Goal: Information Seeking & Learning: Find specific fact

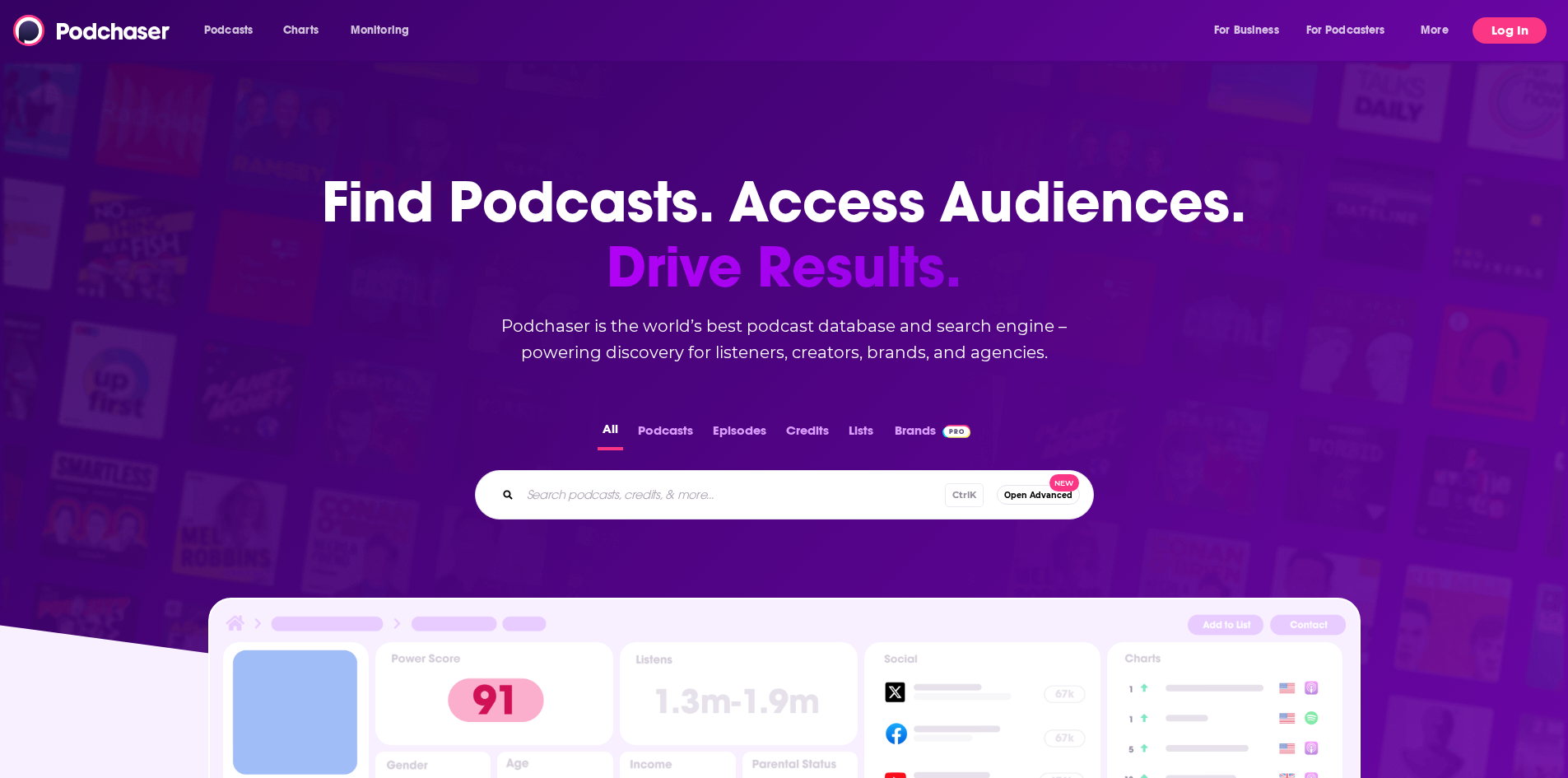
click at [1522, 27] on button "Log In" at bounding box center [1509, 30] width 74 height 27
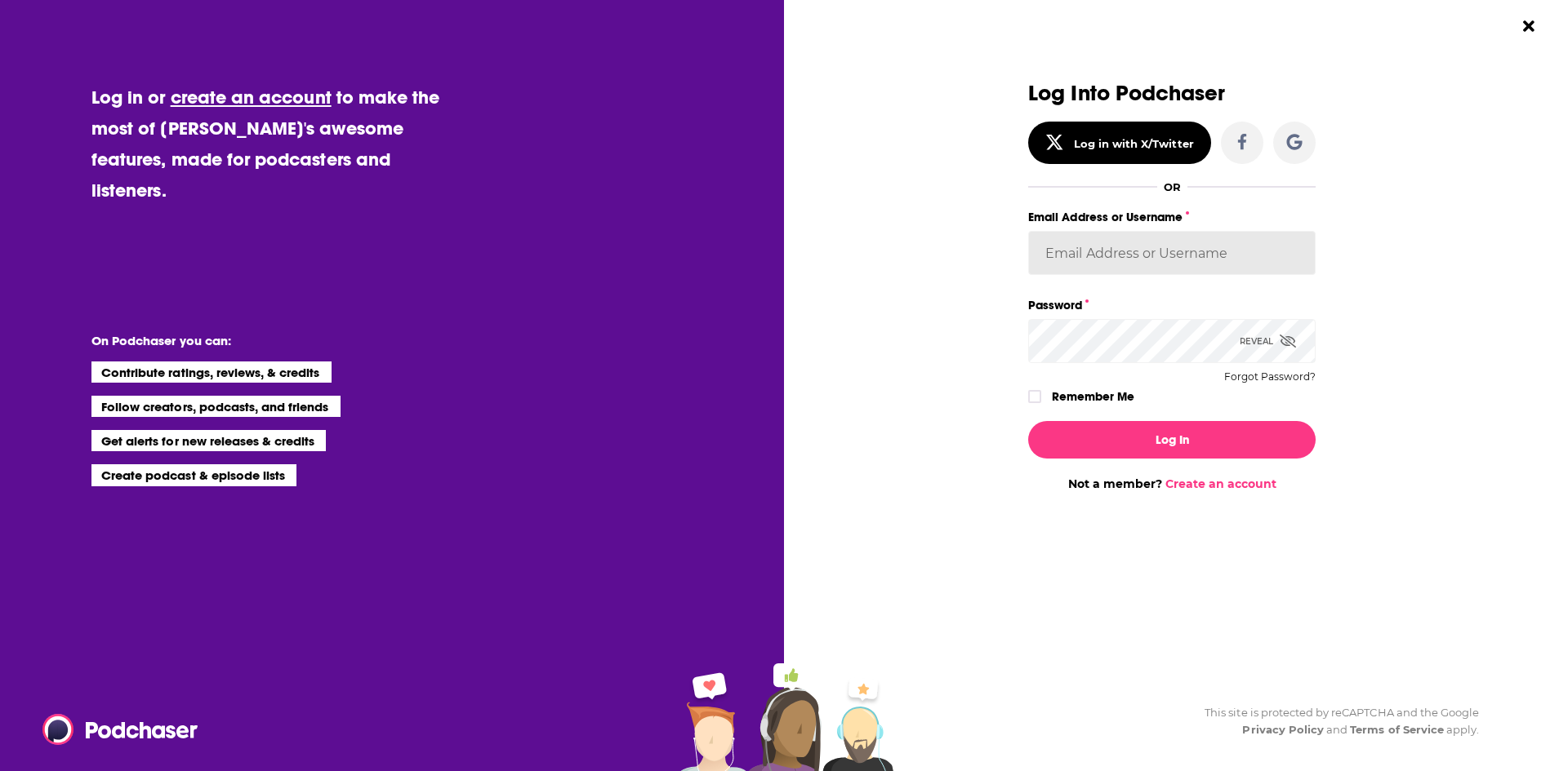
type input "[EMAIL_ADDRESS][DOMAIN_NAME]"
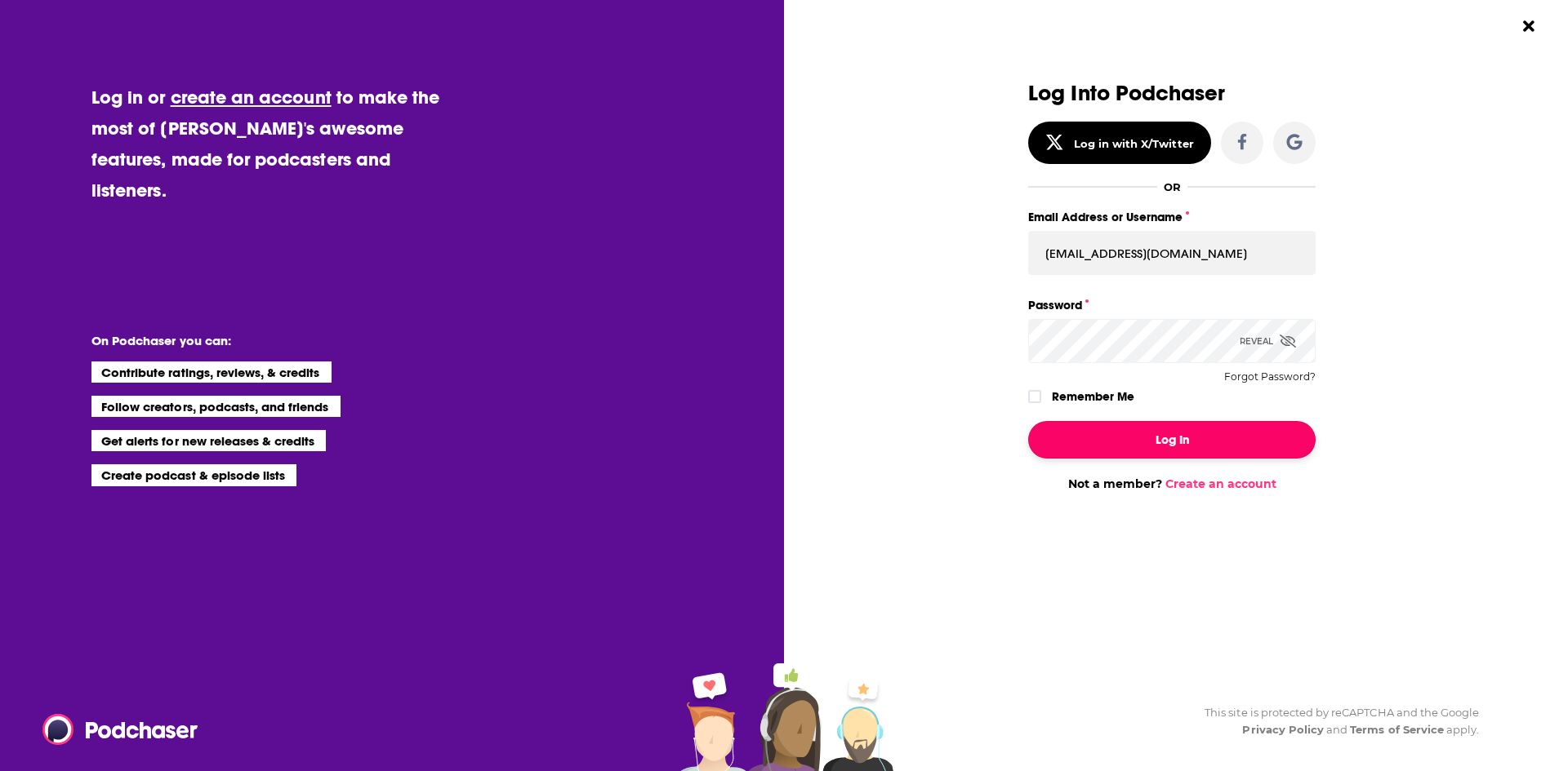
click at [1151, 434] on button "Log In" at bounding box center [1172, 440] width 288 height 37
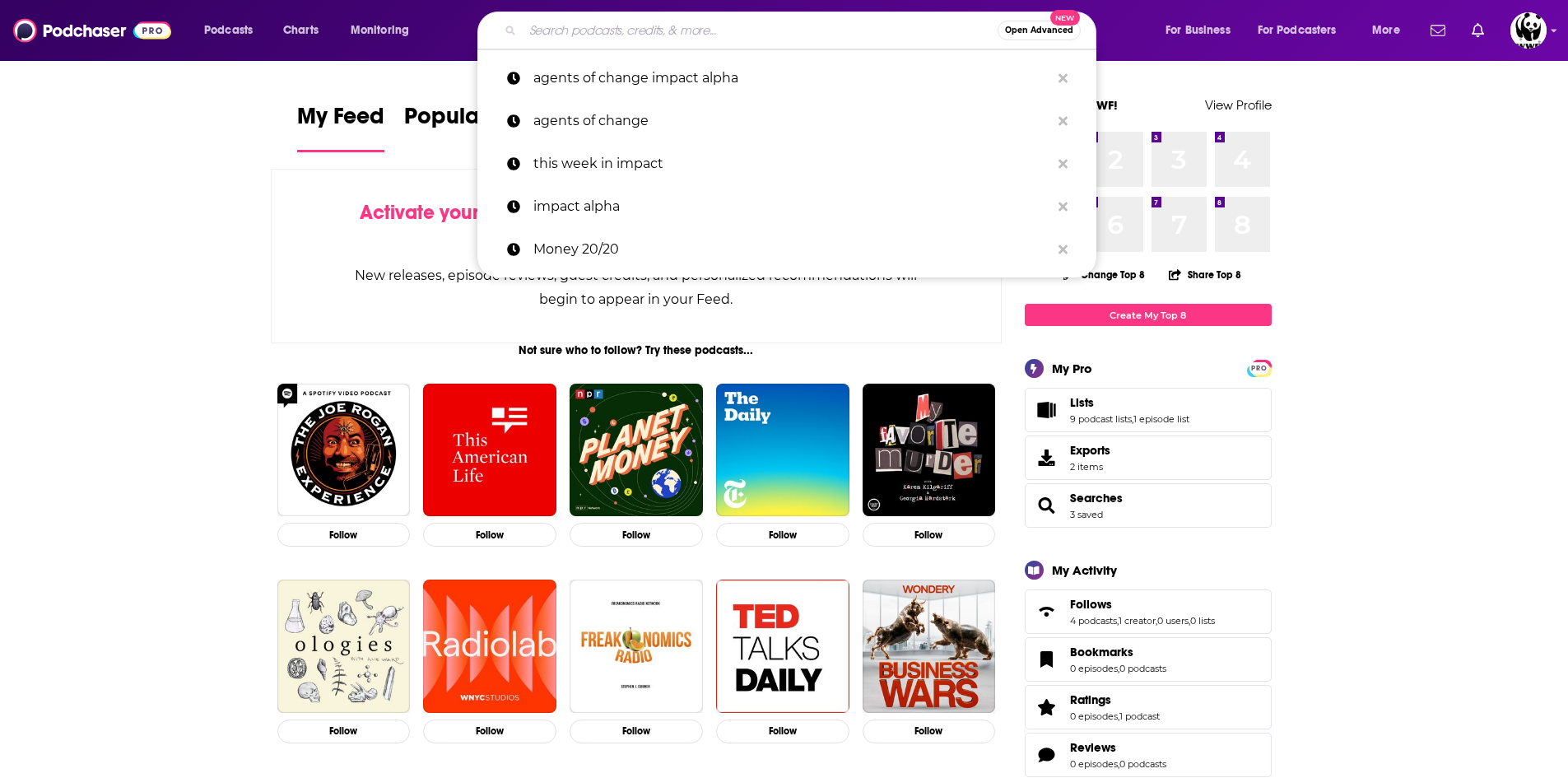
click at [738, 42] on input "Search podcasts, credits, & more..." at bounding box center [759, 30] width 475 height 27
paste input "[PERSON_NAME]"
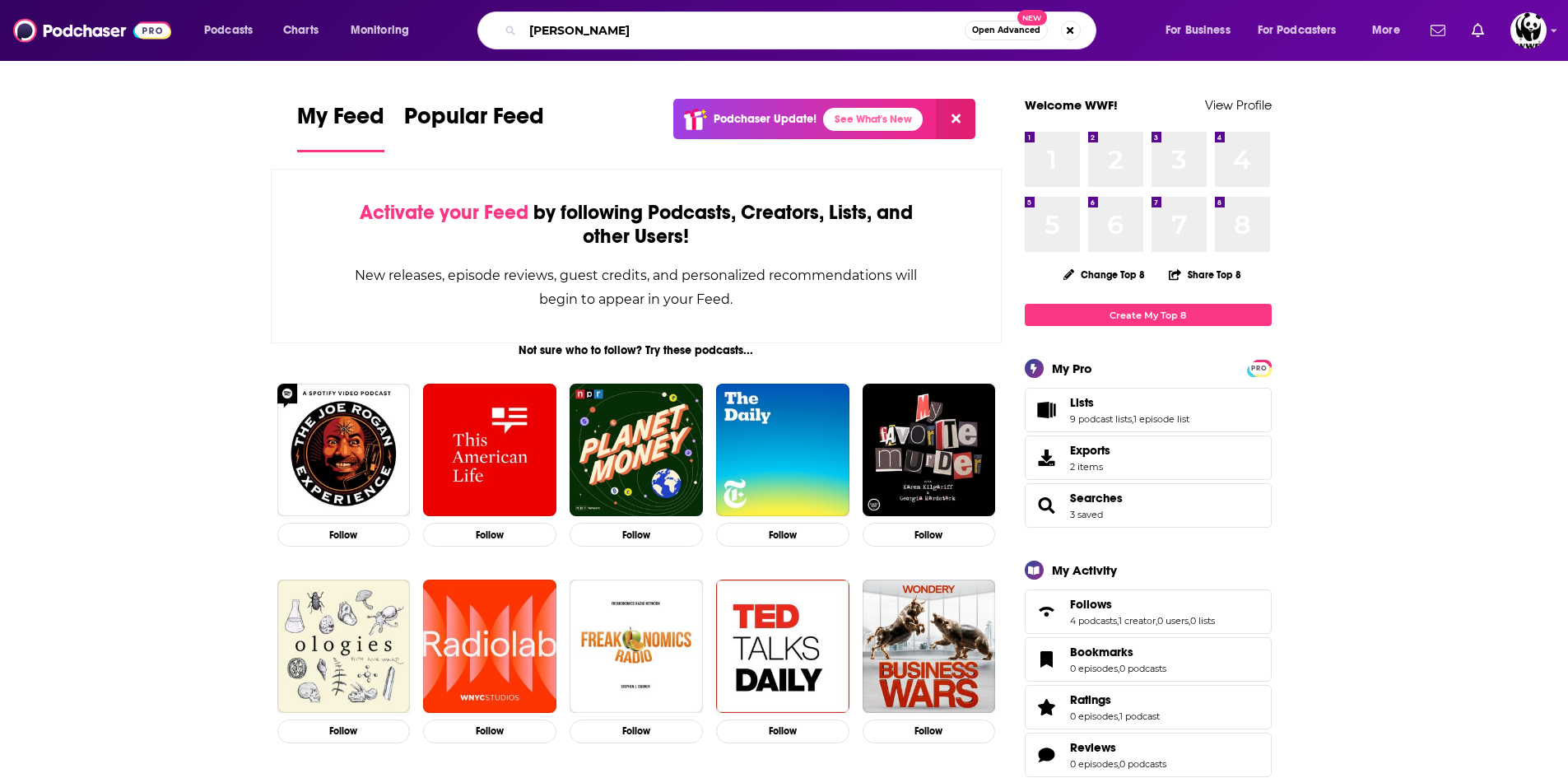
type input "[PERSON_NAME]"
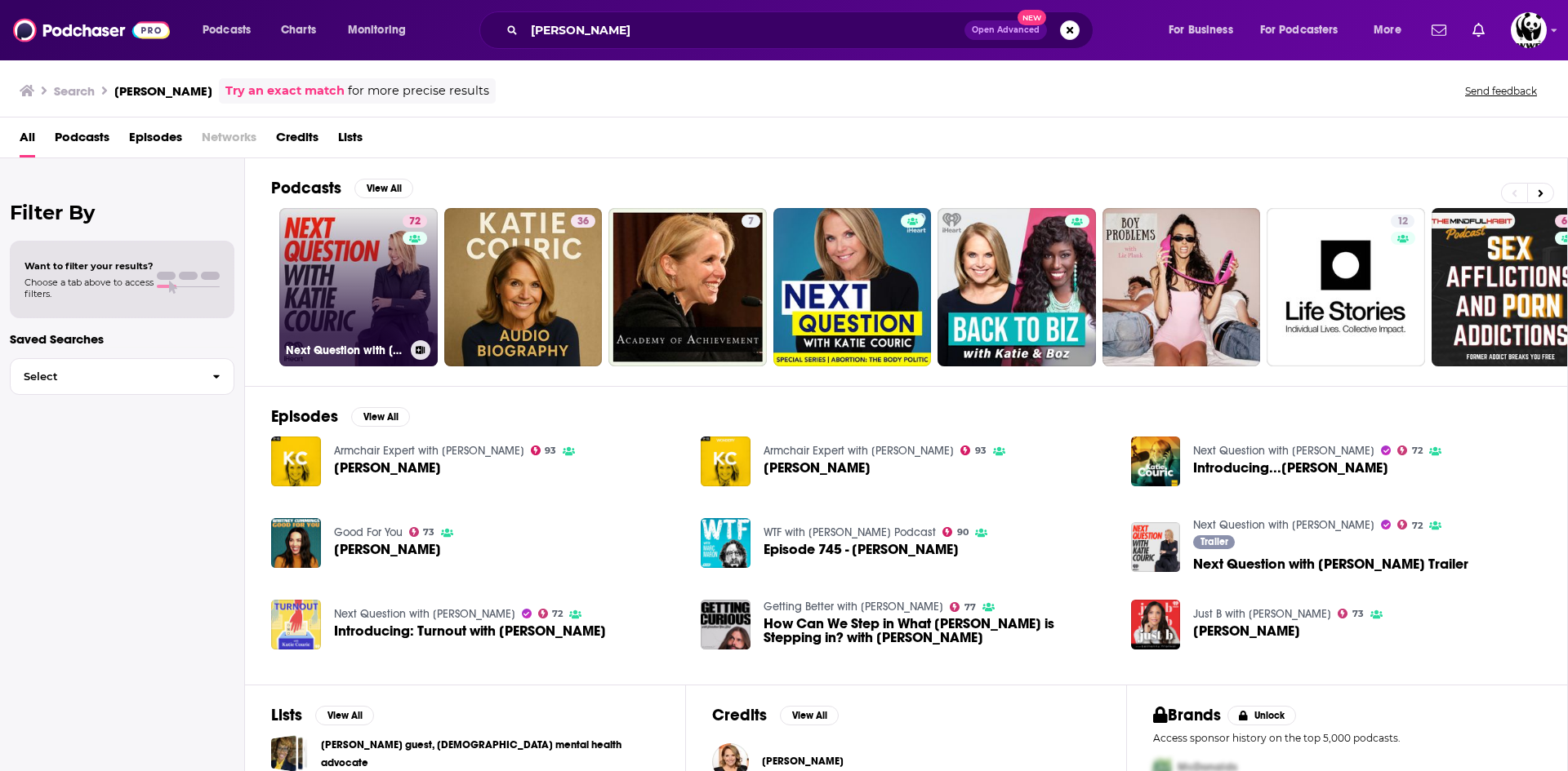
click at [334, 272] on link "72 Next Question with [PERSON_NAME]" at bounding box center [359, 288] width 158 height 158
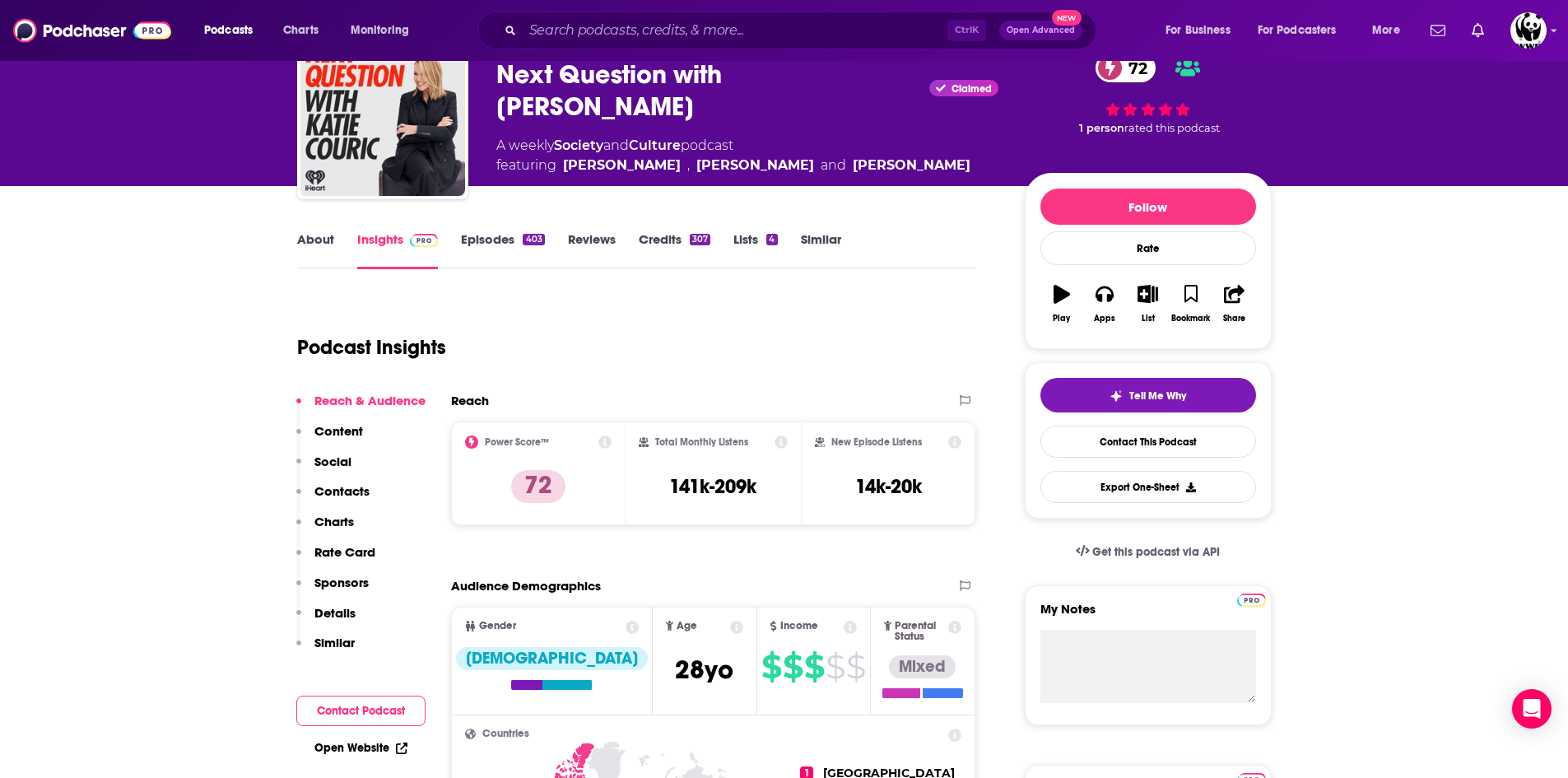
scroll to position [164, 0]
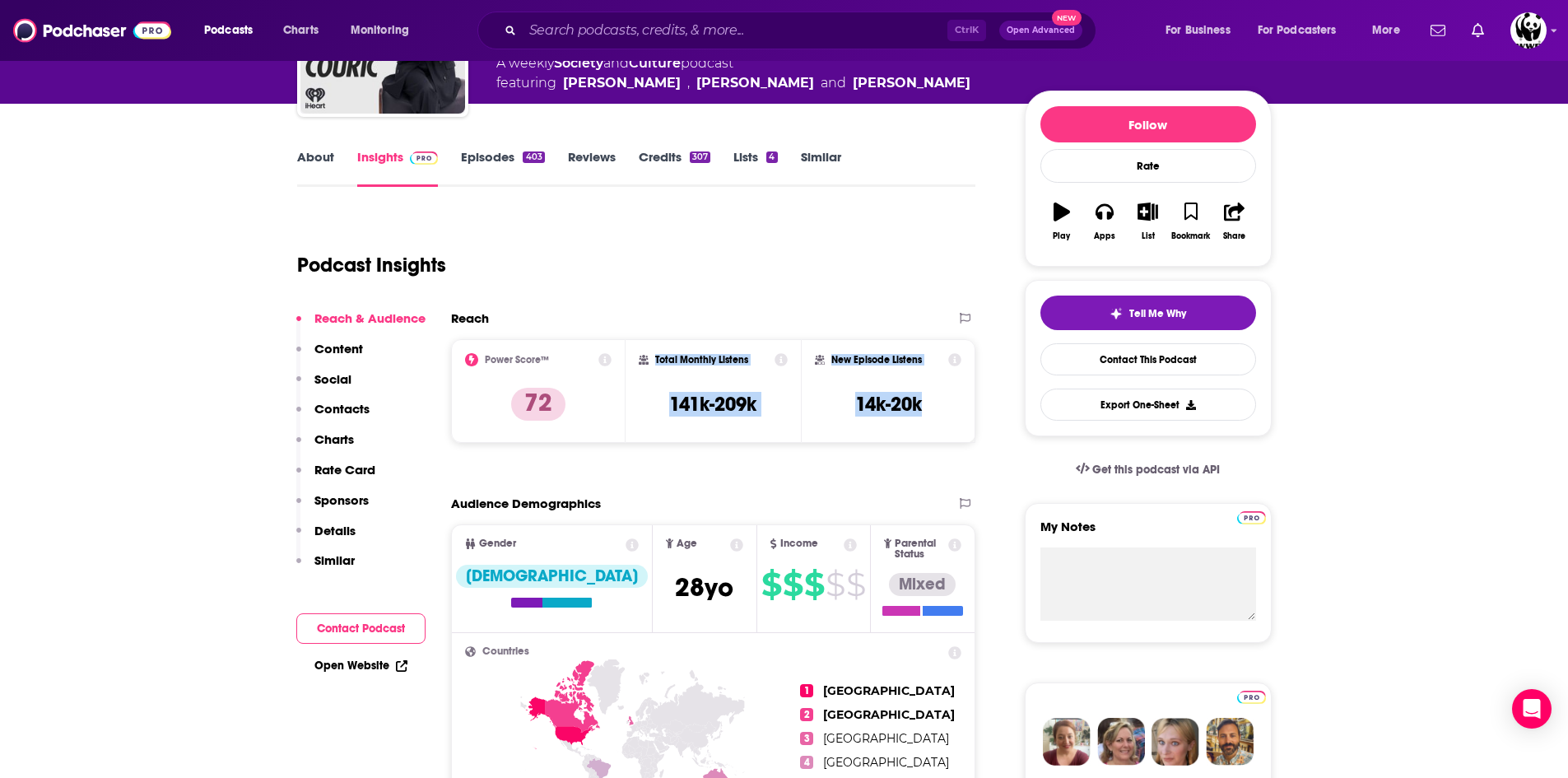
drag, startPoint x: 960, startPoint y: 407, endPoint x: 652, endPoint y: 359, distance: 311.7
click at [652, 359] on div "Power Score™ 72 Total Monthly Listens 141k-209k New Episode Listens 14k-20k" at bounding box center [713, 390] width 525 height 104
click at [757, 526] on span "Income $ $ $ $ $" at bounding box center [813, 579] width 112 height 107
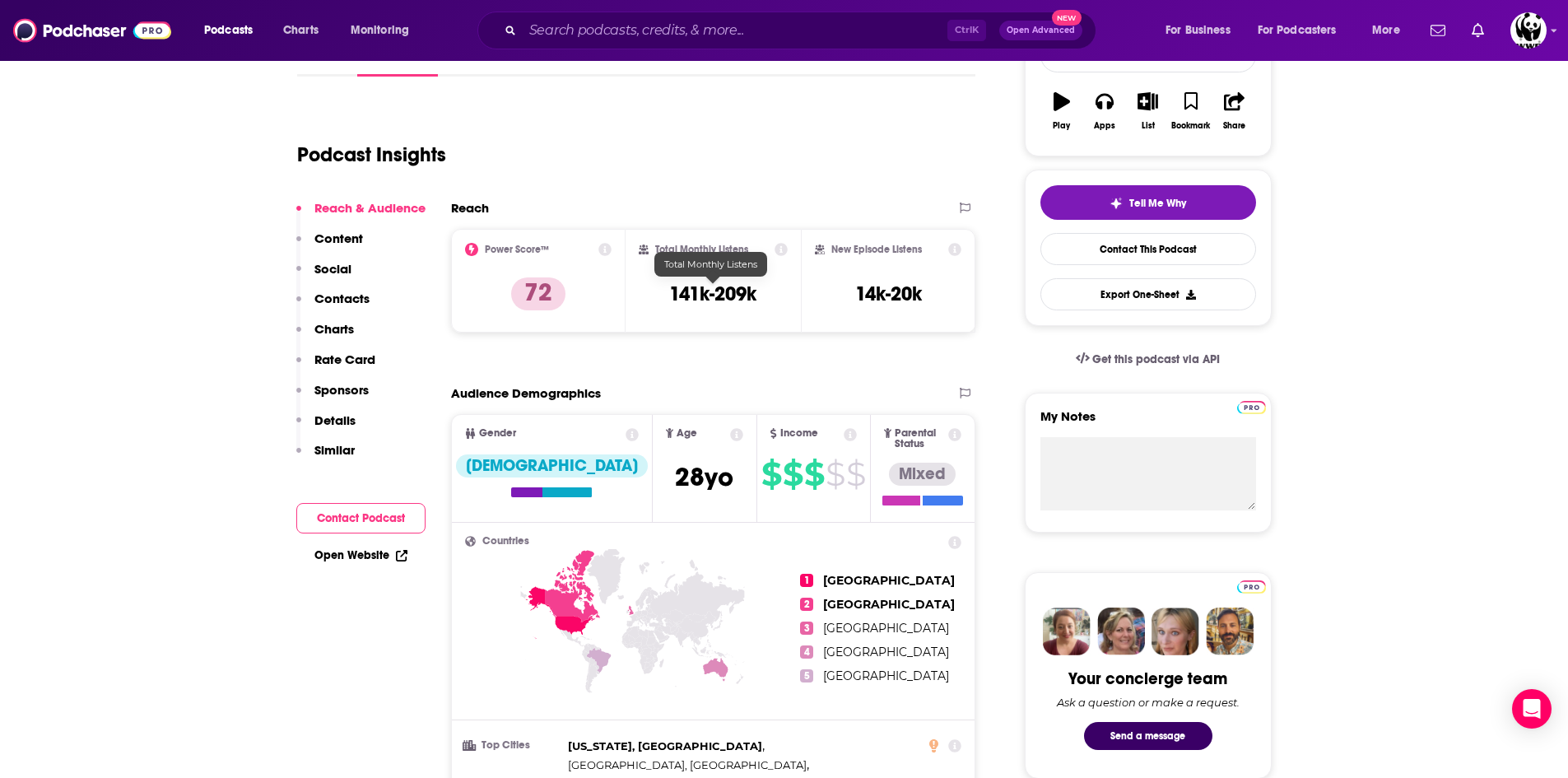
scroll to position [247, 0]
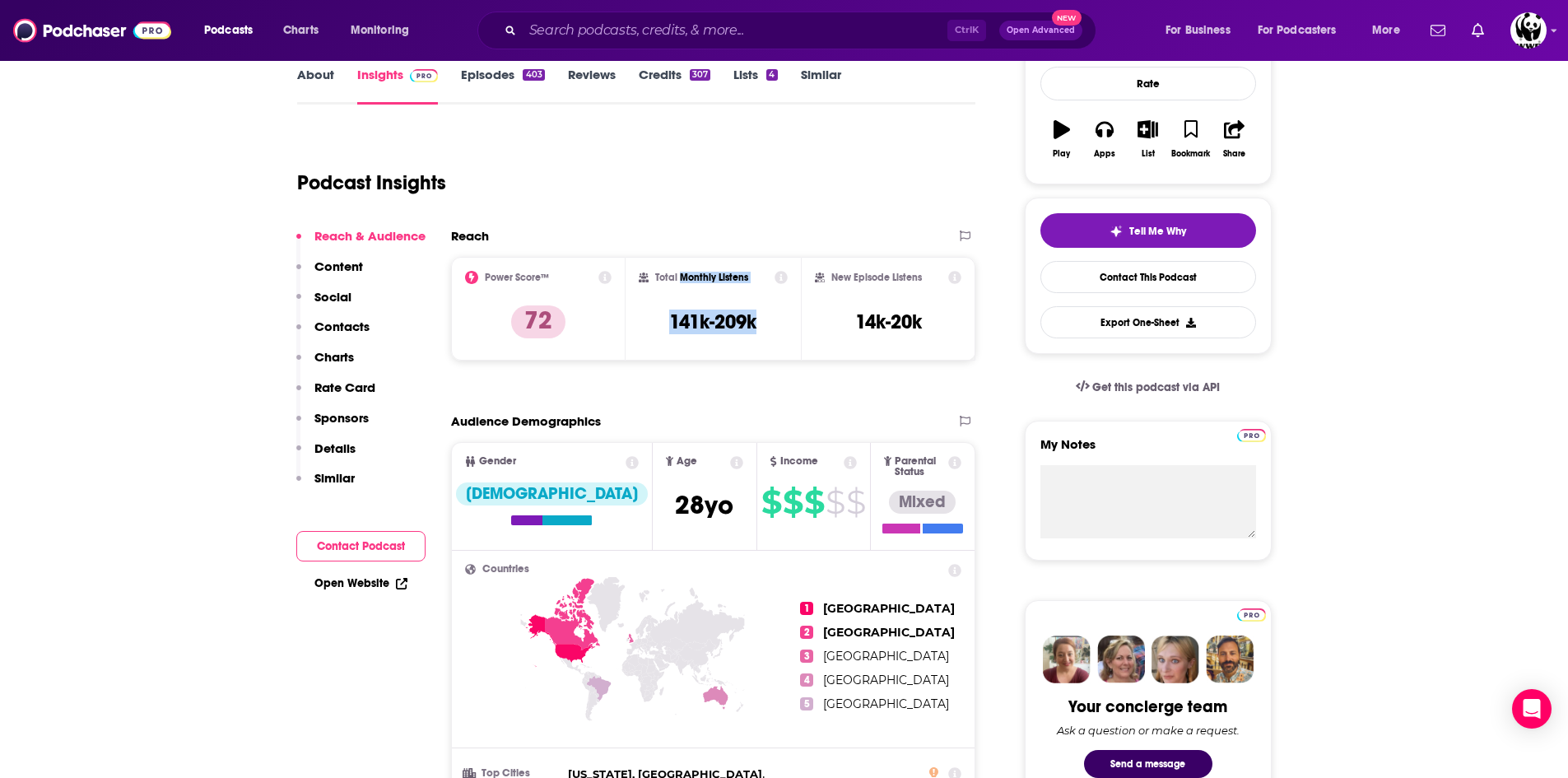
drag, startPoint x: 791, startPoint y: 331, endPoint x: 689, endPoint y: 299, distance: 106.9
click at [683, 294] on div "Total Monthly Listens 141k-209k" at bounding box center [712, 309] width 175 height 104
click at [760, 326] on div "Total Monthly Listens 141k-209k" at bounding box center [713, 309] width 149 height 75
click at [778, 326] on div "Total Monthly Listens 141k-209k" at bounding box center [713, 309] width 149 height 75
drag, startPoint x: 767, startPoint y: 330, endPoint x: 673, endPoint y: 317, distance: 94.9
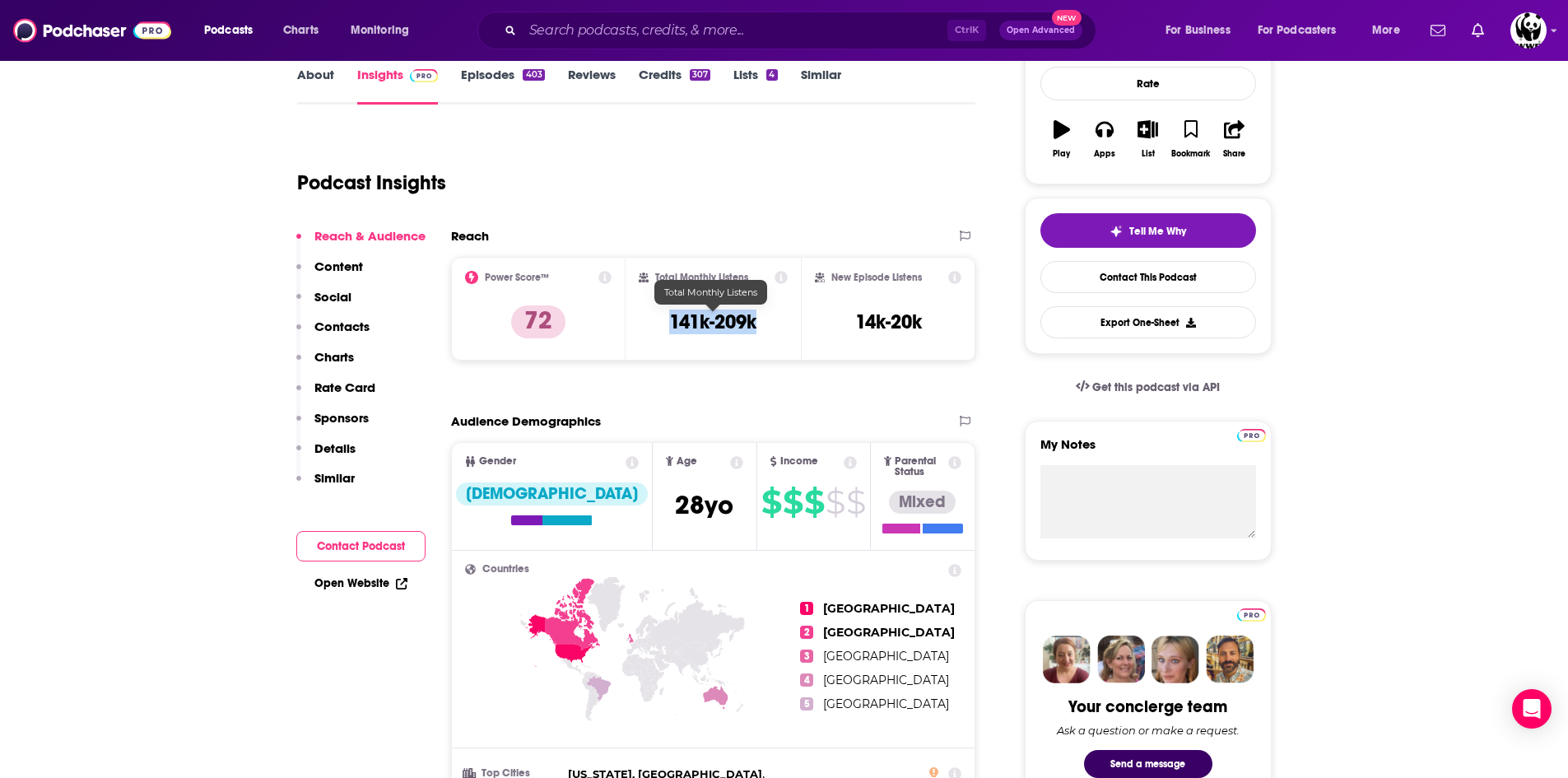
click at [673, 317] on div "Total Monthly Listens 141k-209k" at bounding box center [713, 309] width 149 height 75
copy h3 "141k-209k"
drag, startPoint x: 937, startPoint y: 330, endPoint x: 854, endPoint y: 318, distance: 83.9
click at [854, 318] on div "New Episode Listens 14k-20k" at bounding box center [889, 309] width 147 height 75
copy h3 "14k-20k"
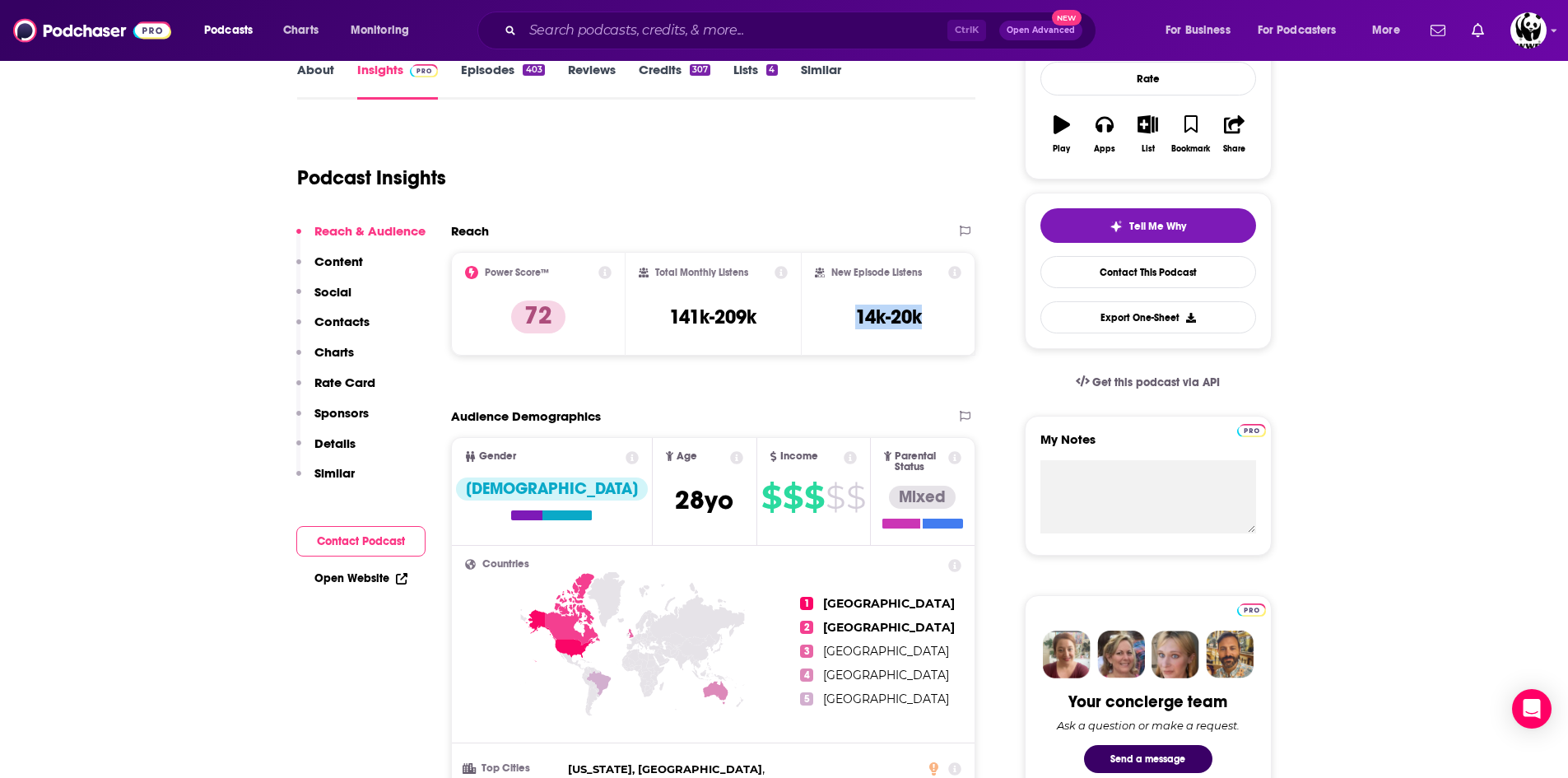
scroll to position [412, 0]
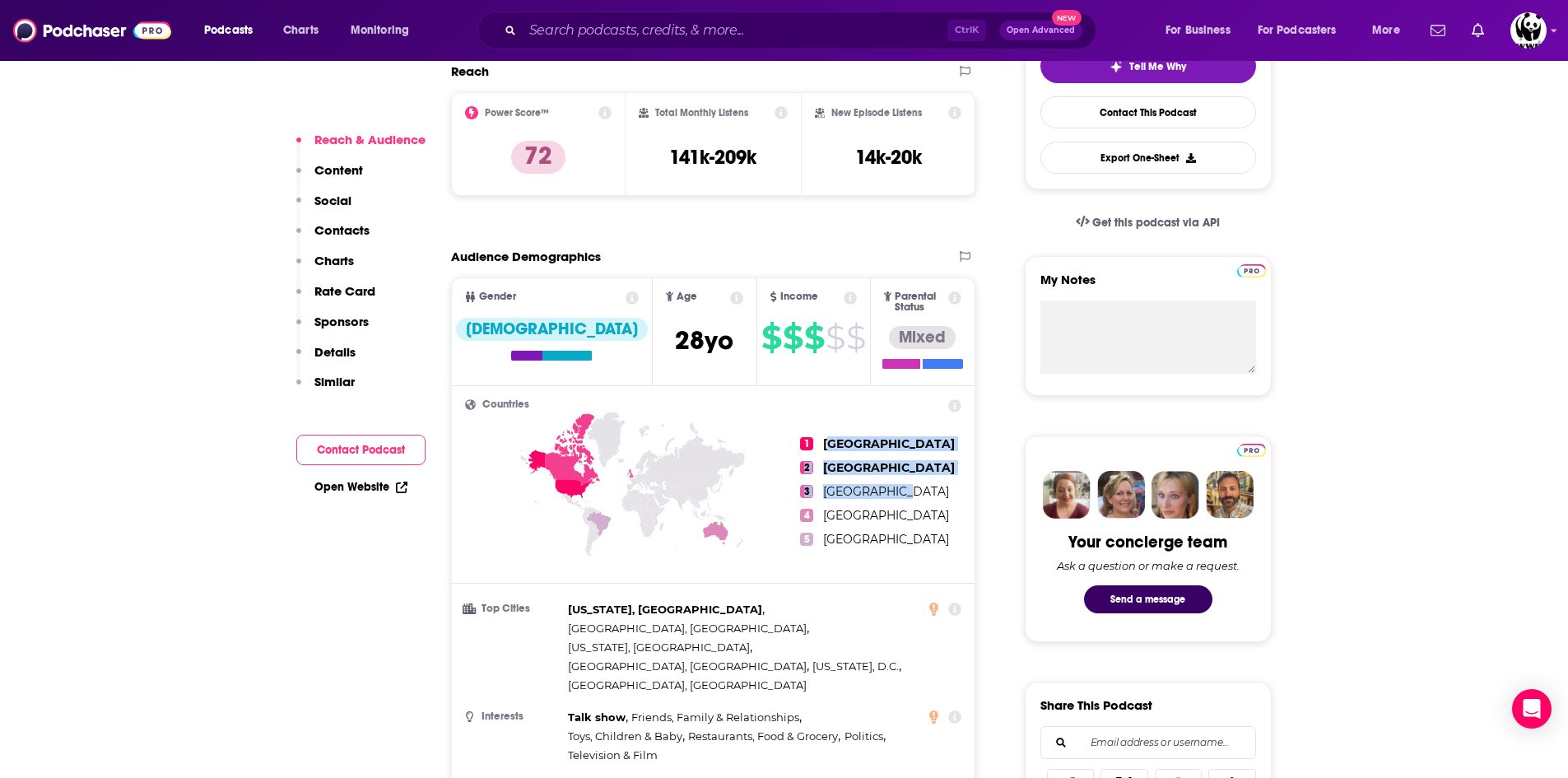
drag, startPoint x: 897, startPoint y: 465, endPoint x: 832, endPoint y: 445, distance: 68.0
click at [832, 445] on ul "1 [GEOGRAPHIC_DATA] 2 [GEOGRAPHIC_DATA] 3 [GEOGRAPHIC_DATA] 4 [GEOGRAPHIC_DATA]…" at bounding box center [881, 491] width 162 height 185
click at [905, 488] on span "[GEOGRAPHIC_DATA]" at bounding box center [886, 491] width 126 height 15
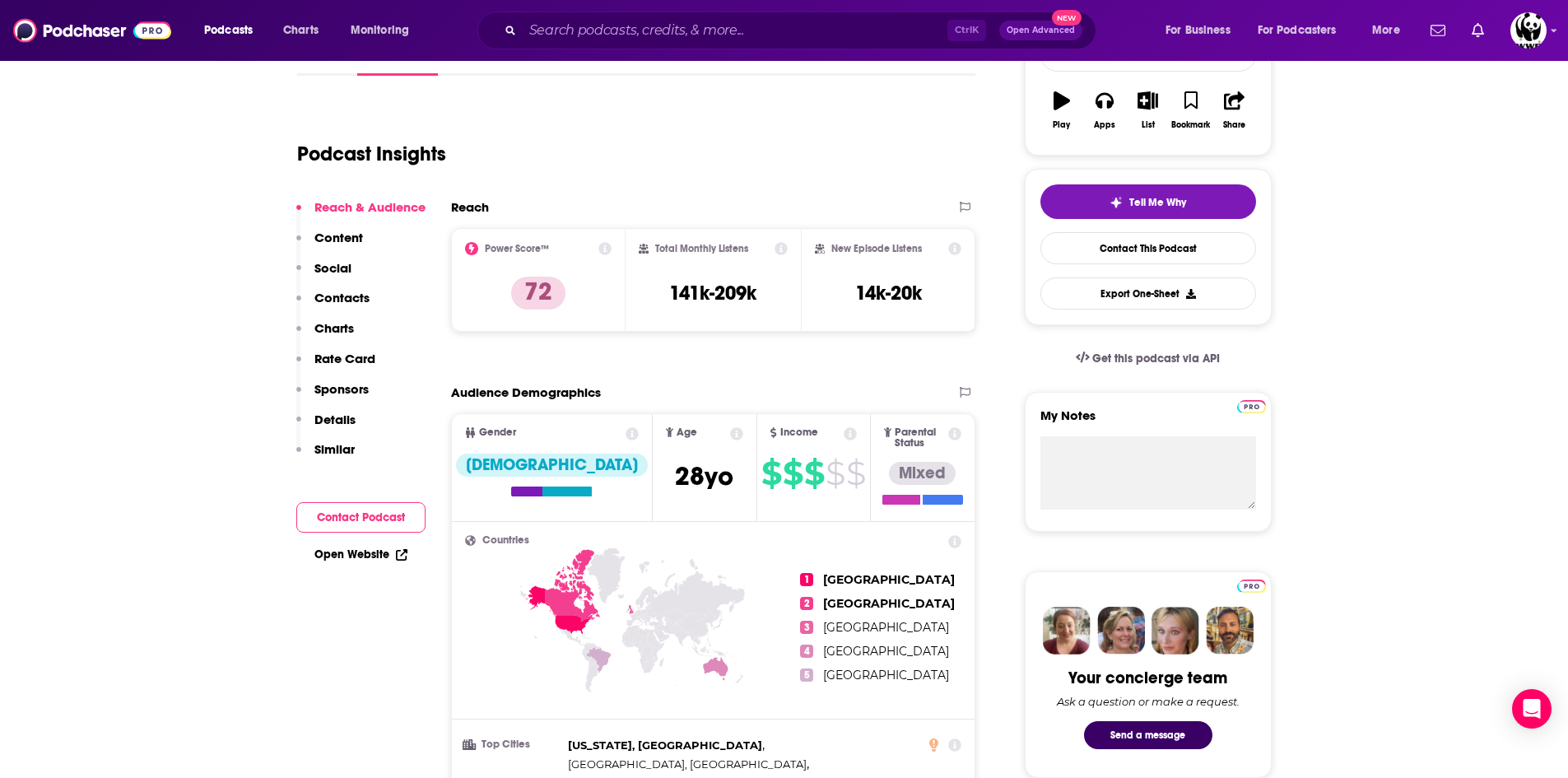
scroll to position [83, 0]
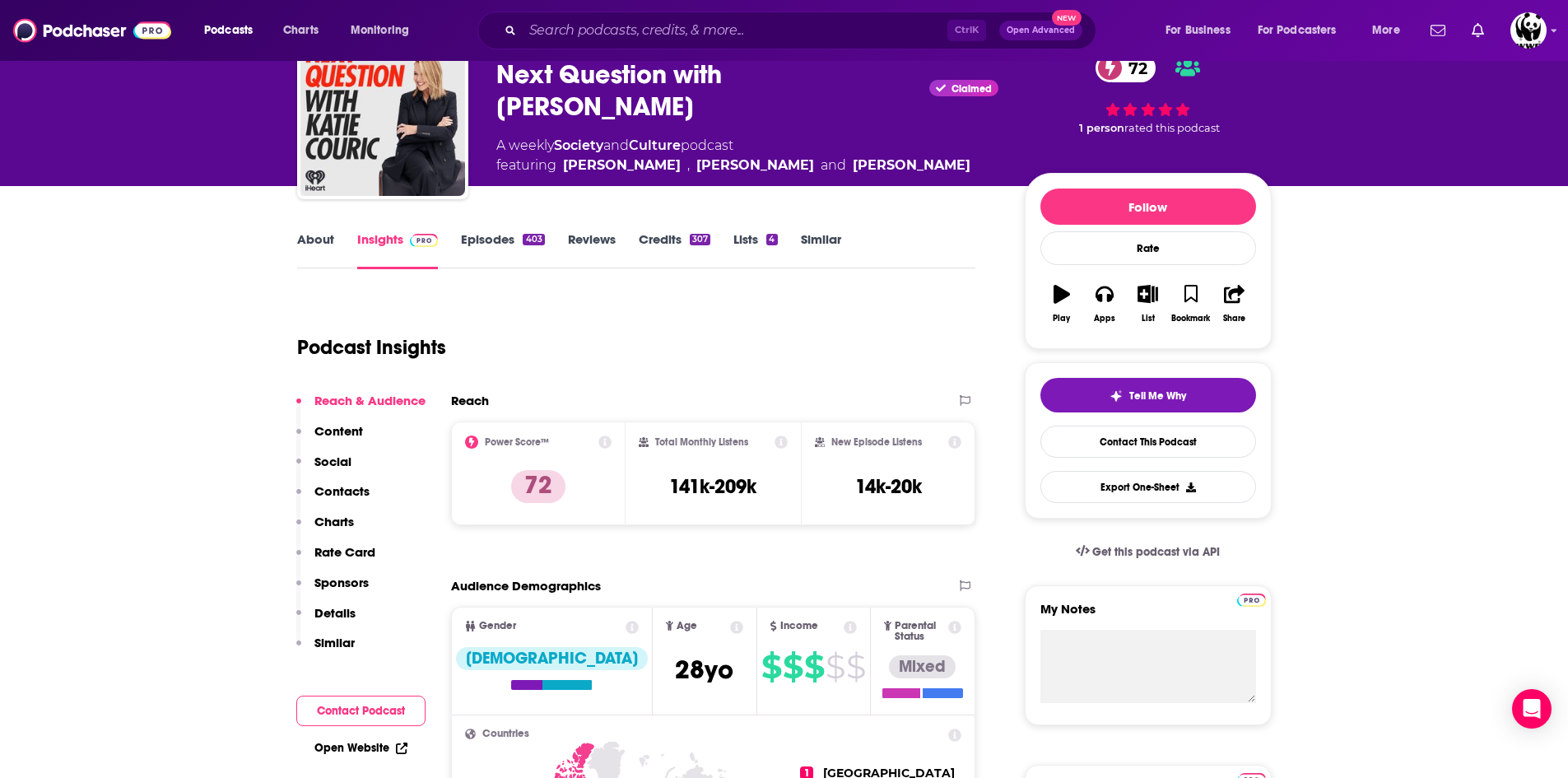
click at [651, 251] on link "Credits 307" at bounding box center [675, 250] width 72 height 38
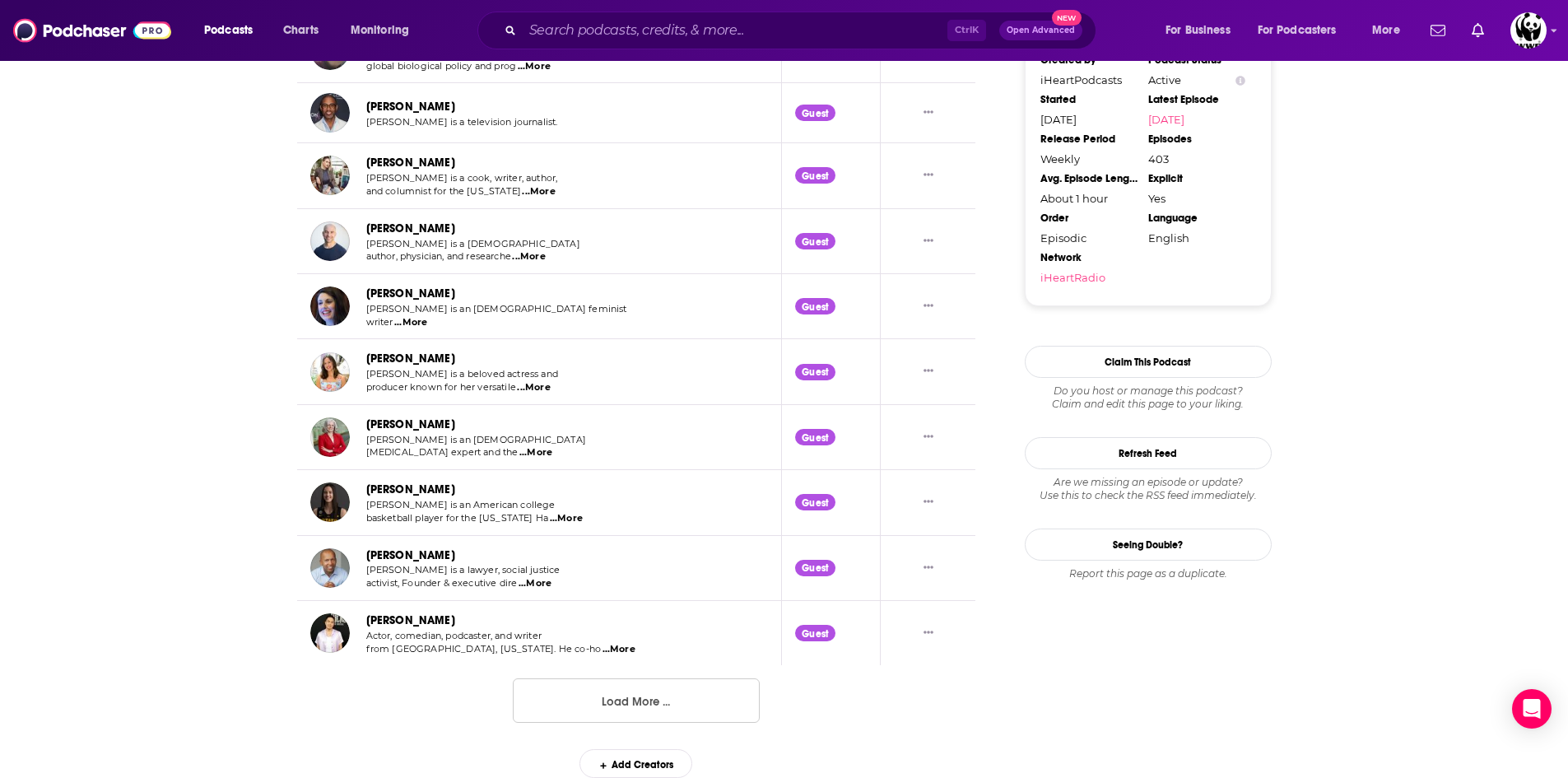
scroll to position [1528, 0]
click at [652, 720] on button "Load More ..." at bounding box center [636, 701] width 247 height 44
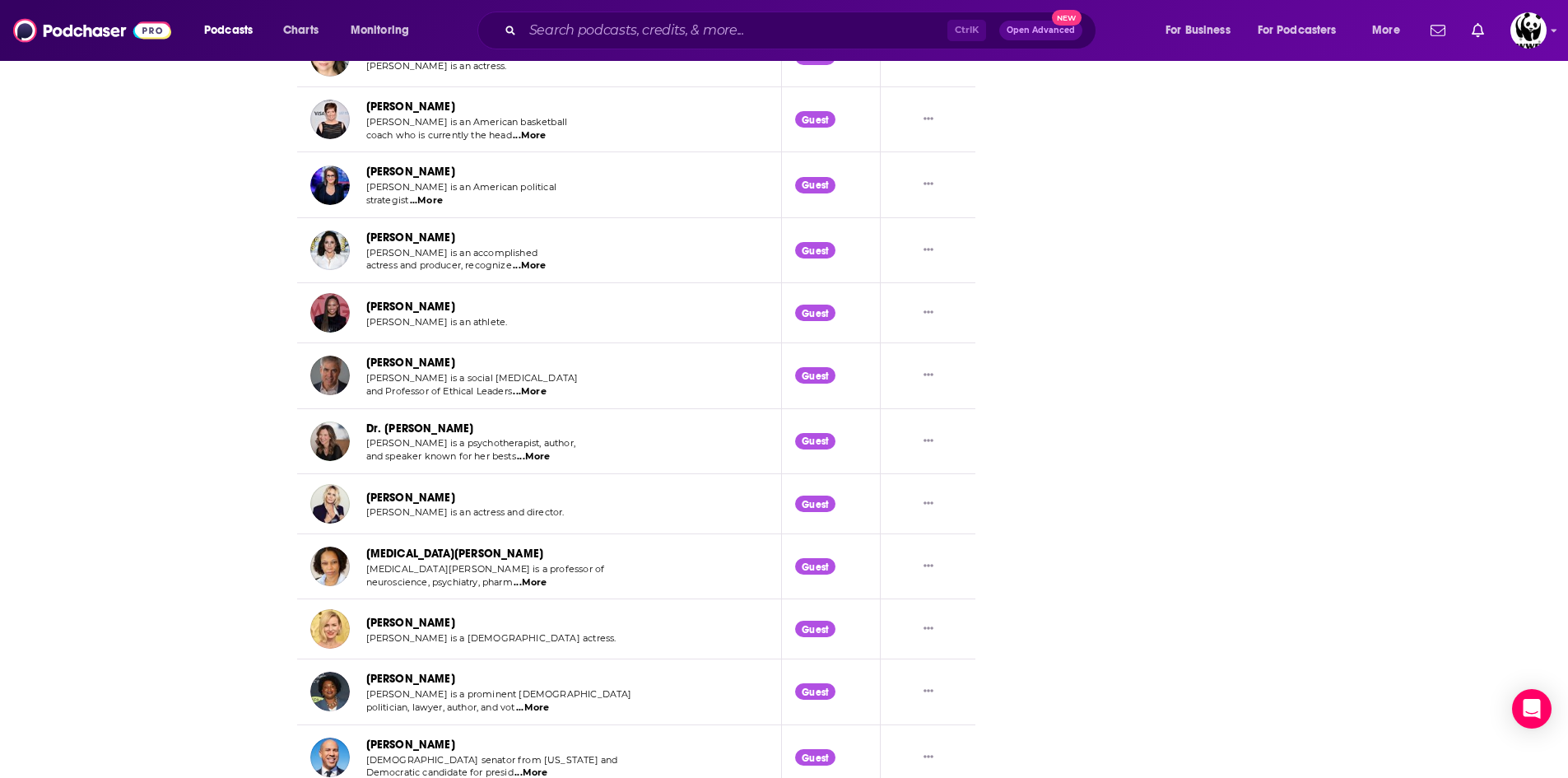
scroll to position [3126, 0]
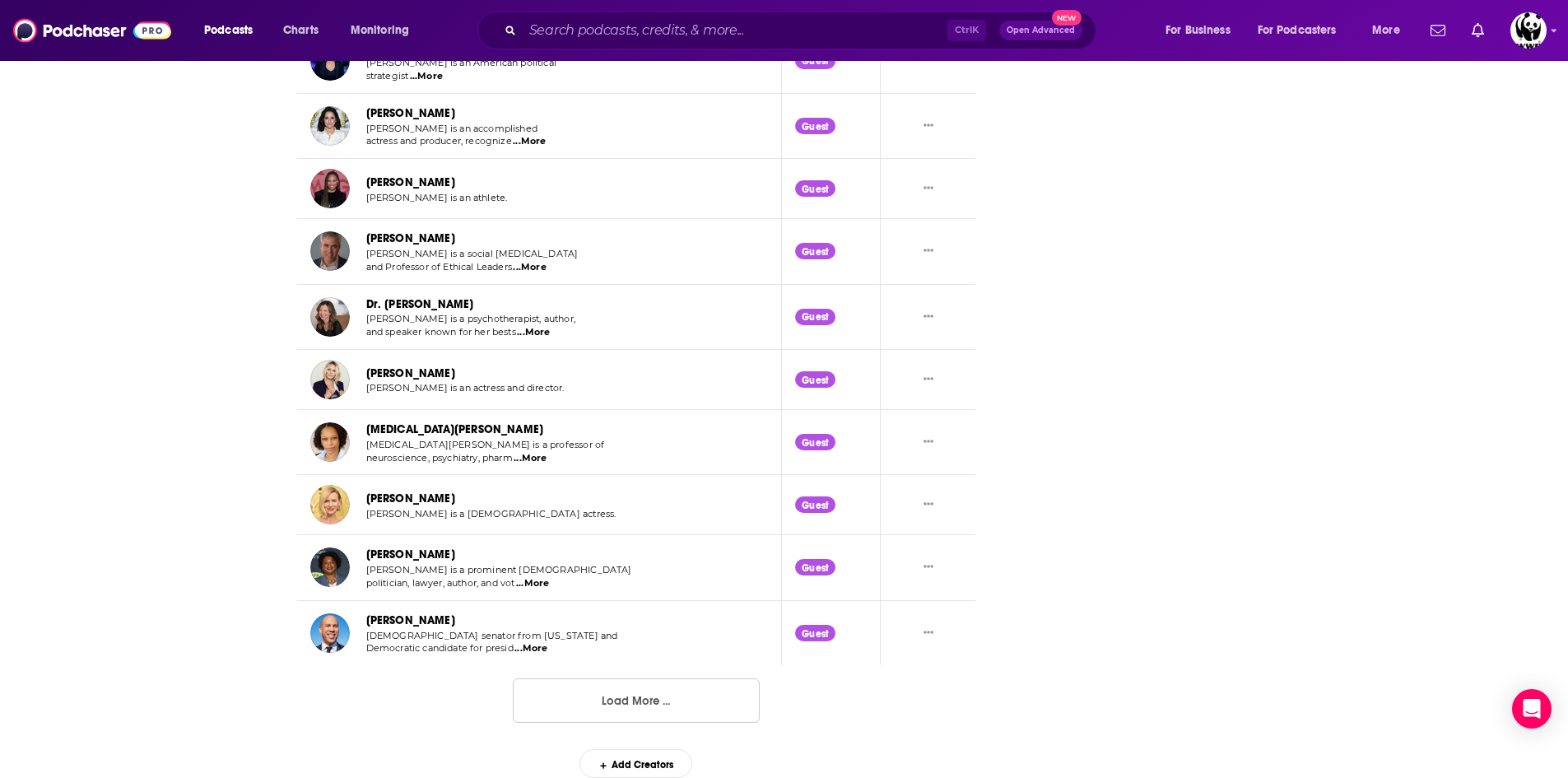
click at [639, 684] on button "Load More ..." at bounding box center [636, 701] width 247 height 44
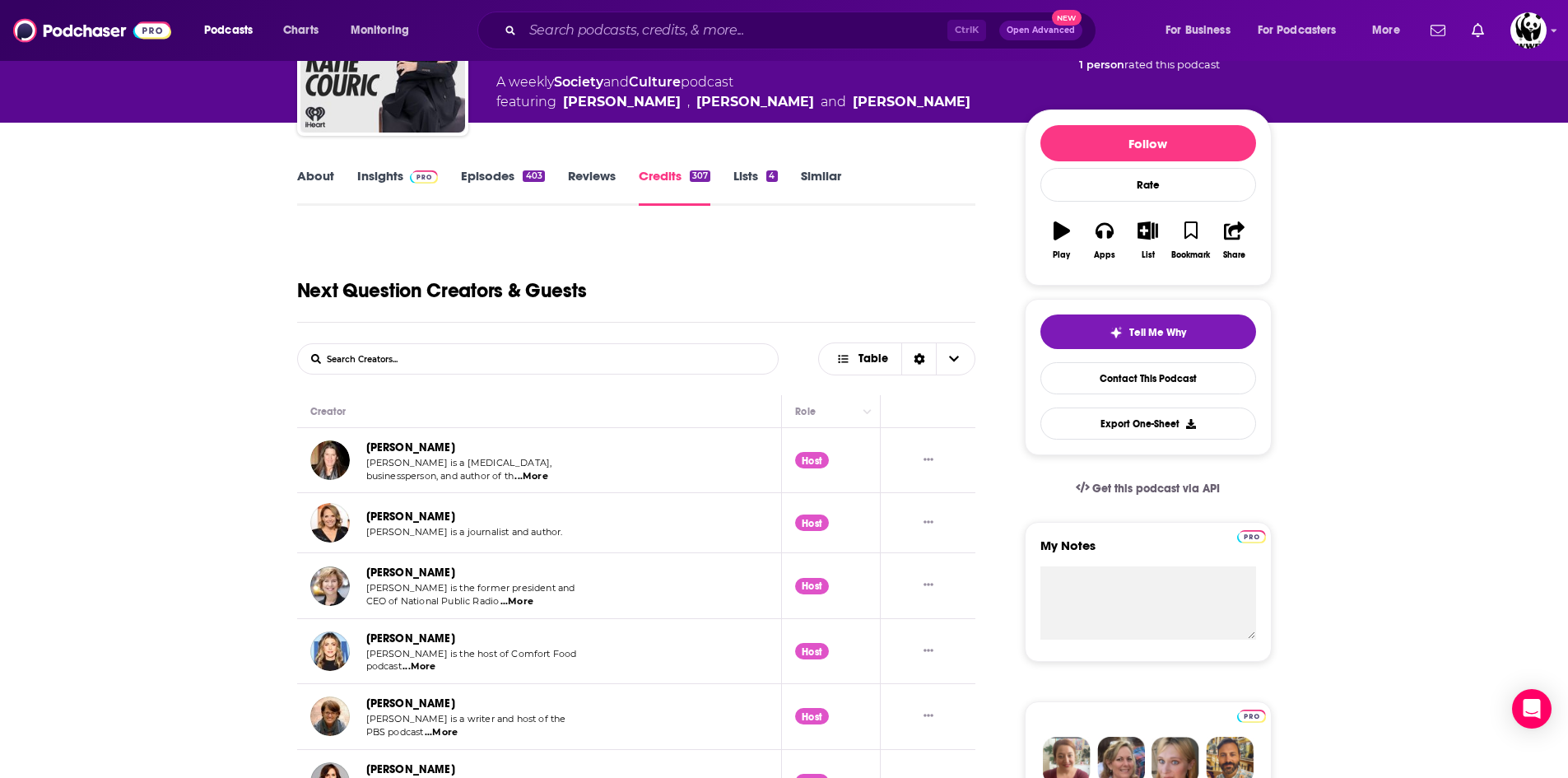
scroll to position [0, 0]
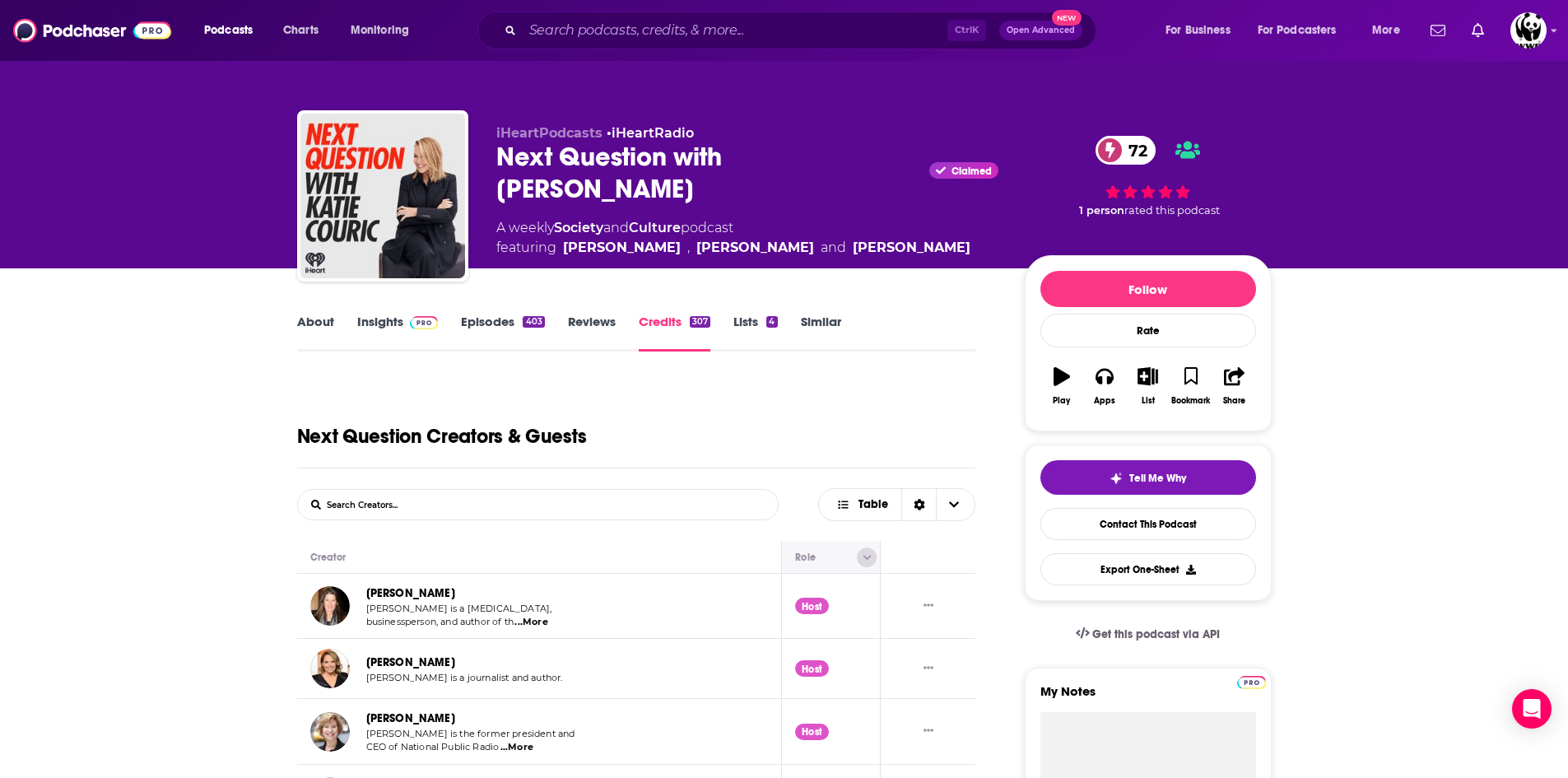
click at [864, 560] on icon "Column Actions" at bounding box center [867, 558] width 8 height 10
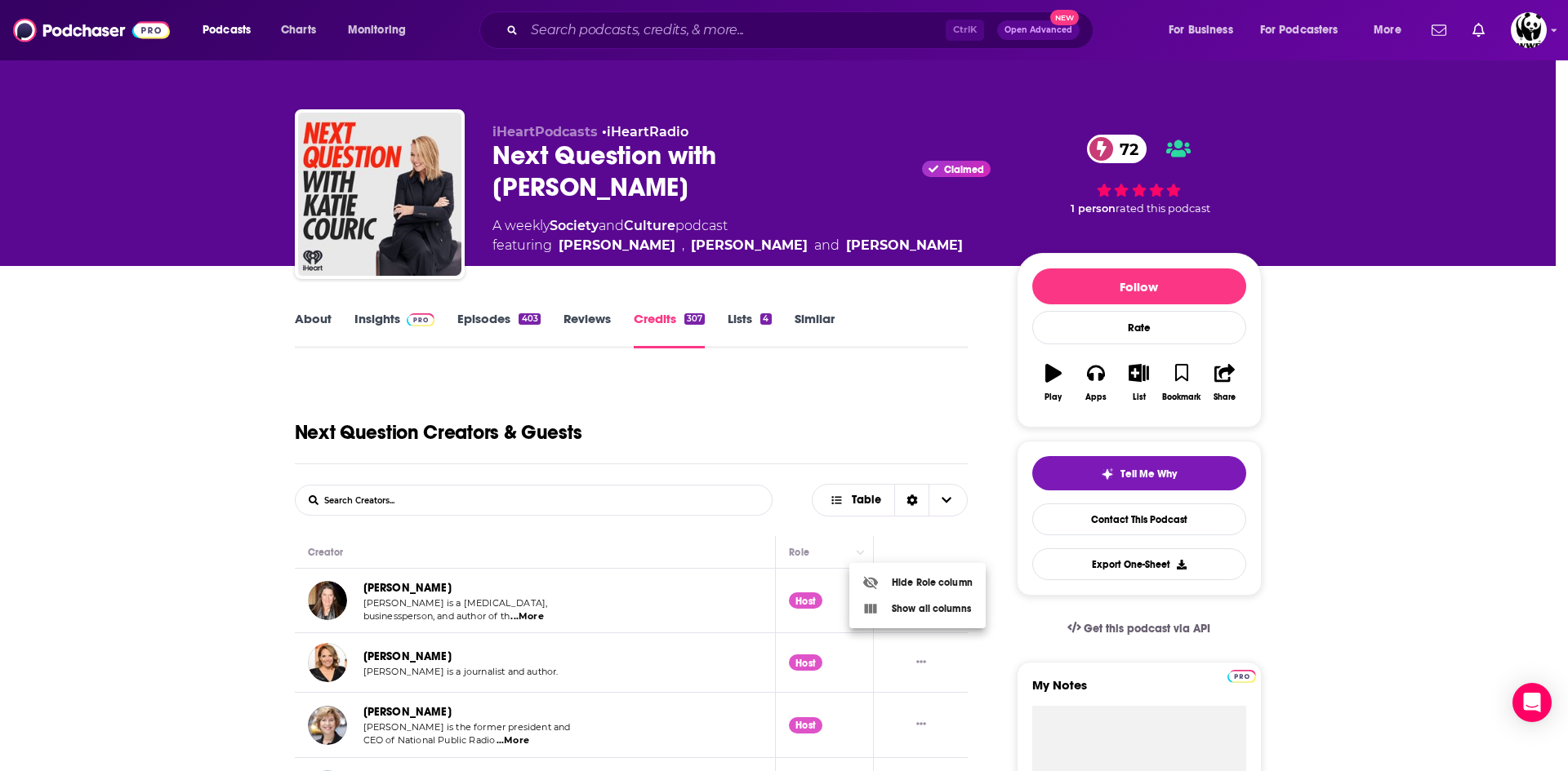
click at [950, 508] on div at bounding box center [784, 385] width 1568 height 771
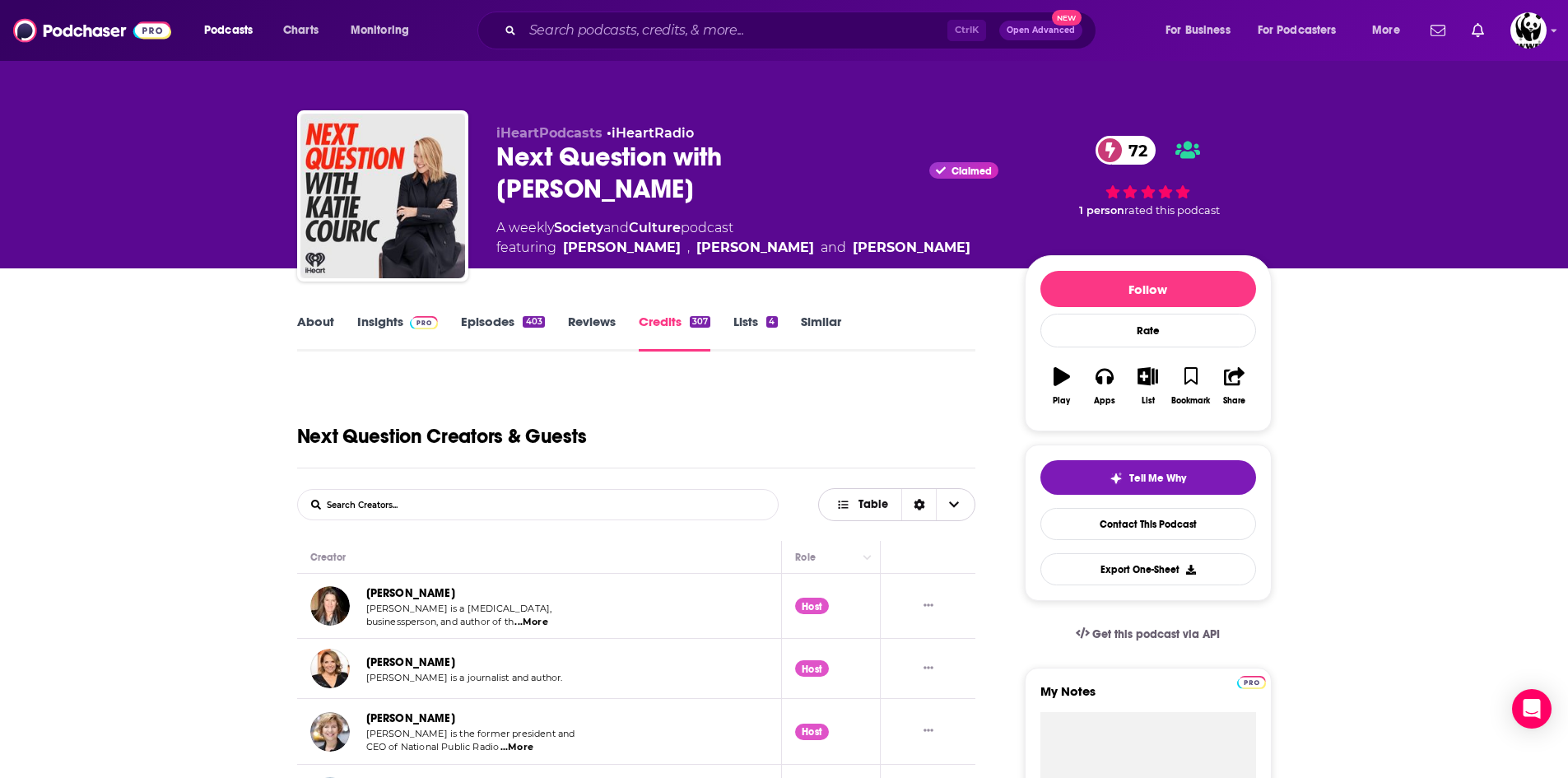
click at [958, 513] on span "Choose View" at bounding box center [953, 505] width 35 height 31
drag, startPoint x: 722, startPoint y: 448, endPoint x: 711, endPoint y: 393, distance: 56.1
click at [723, 445] on div "Next Question Creators & Guests" at bounding box center [637, 423] width 679 height 91
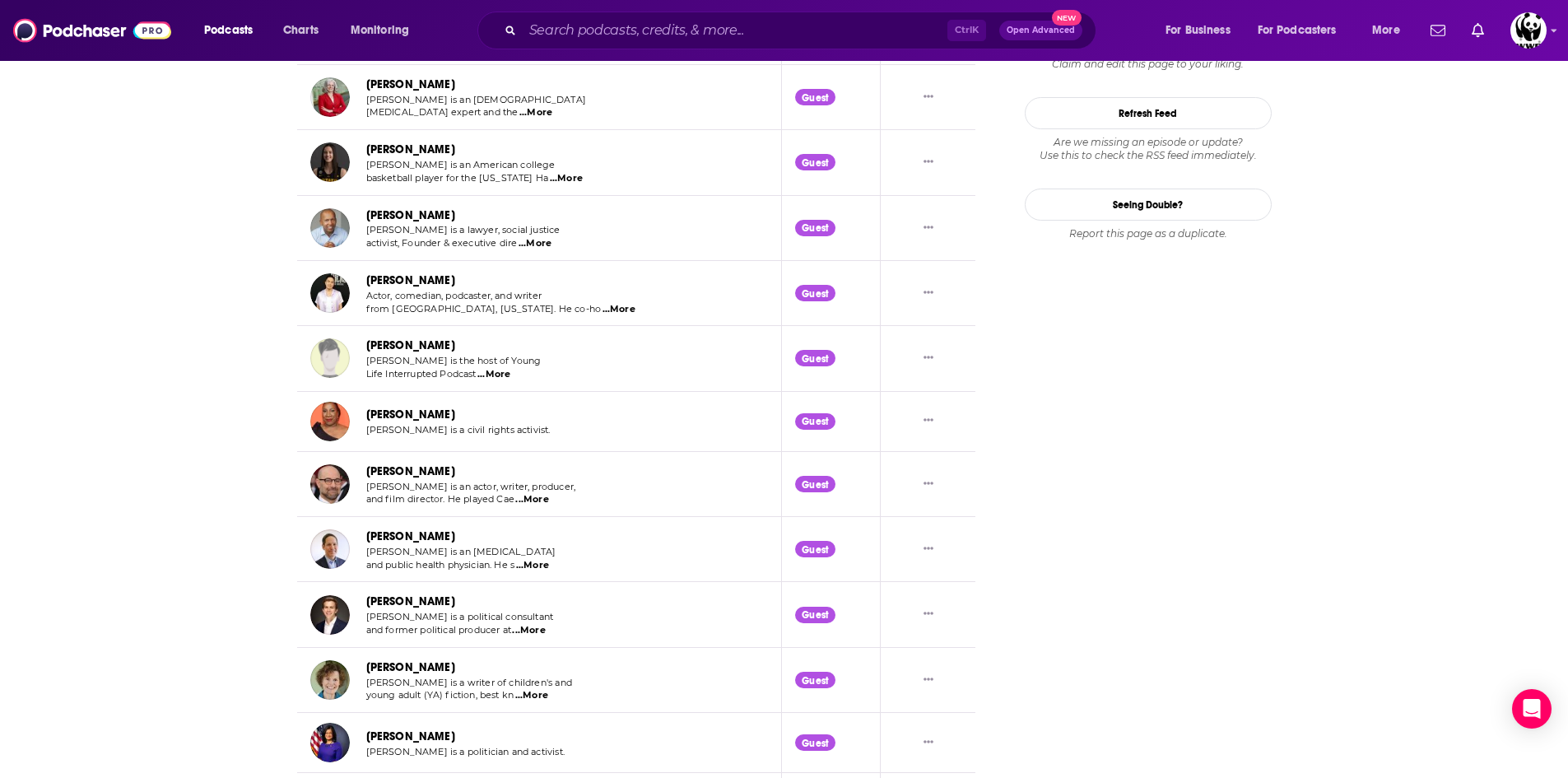
scroll to position [1894, 0]
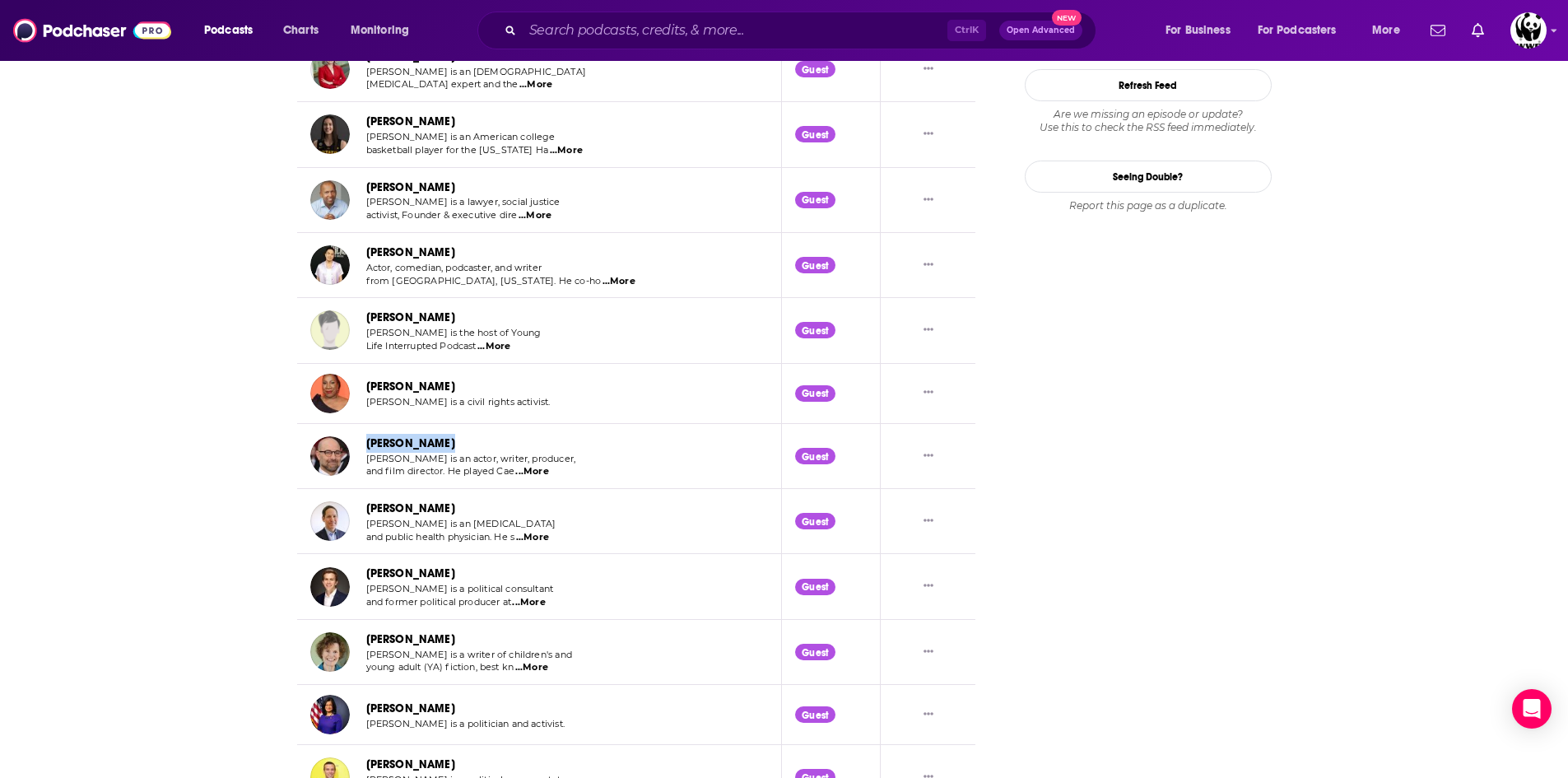
drag, startPoint x: 450, startPoint y: 434, endPoint x: 369, endPoint y: 439, distance: 81.2
click at [369, 439] on div "[PERSON_NAME]" at bounding box center [472, 444] width 211 height 19
copy link "[PERSON_NAME]"
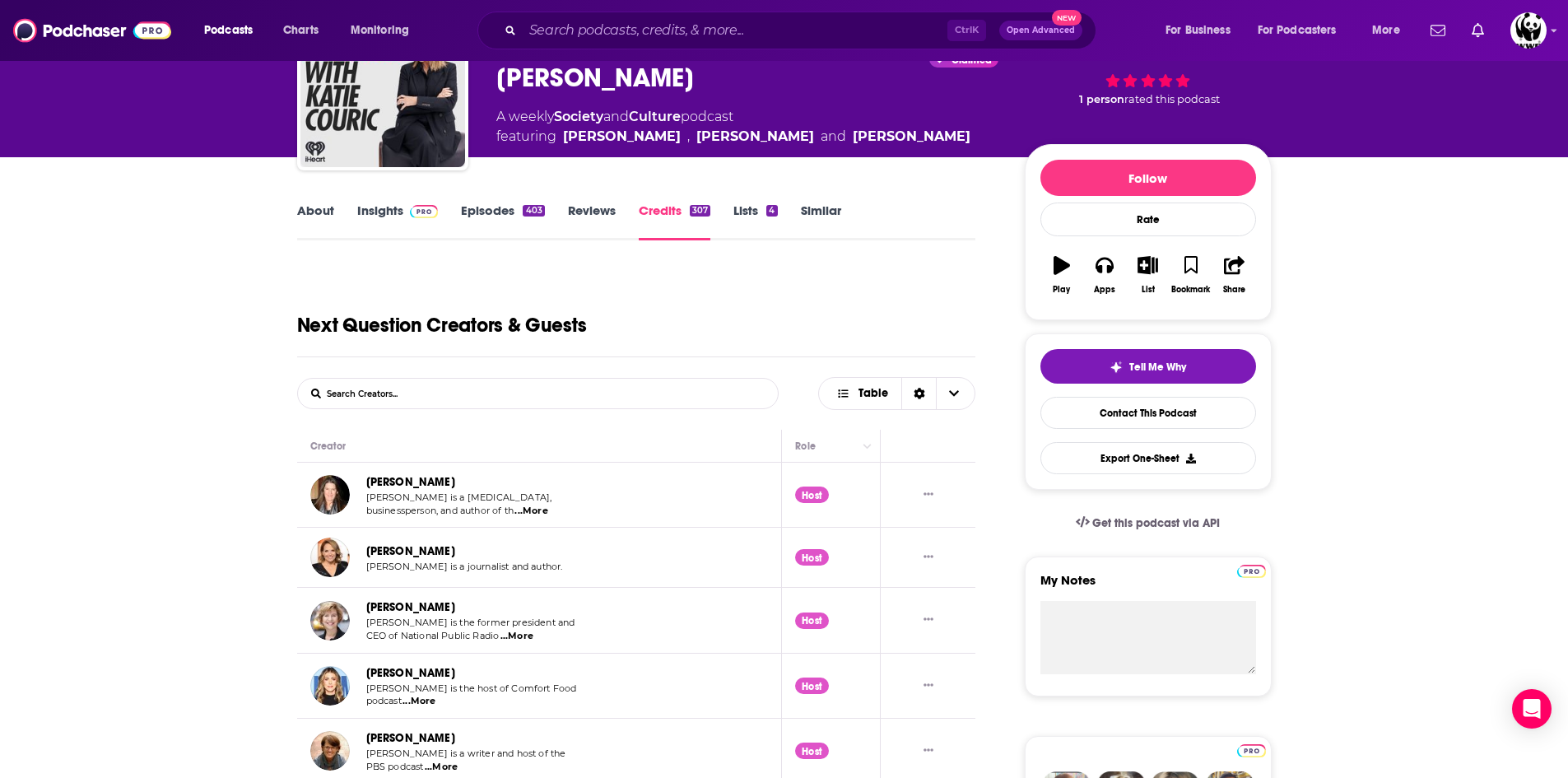
scroll to position [0, 0]
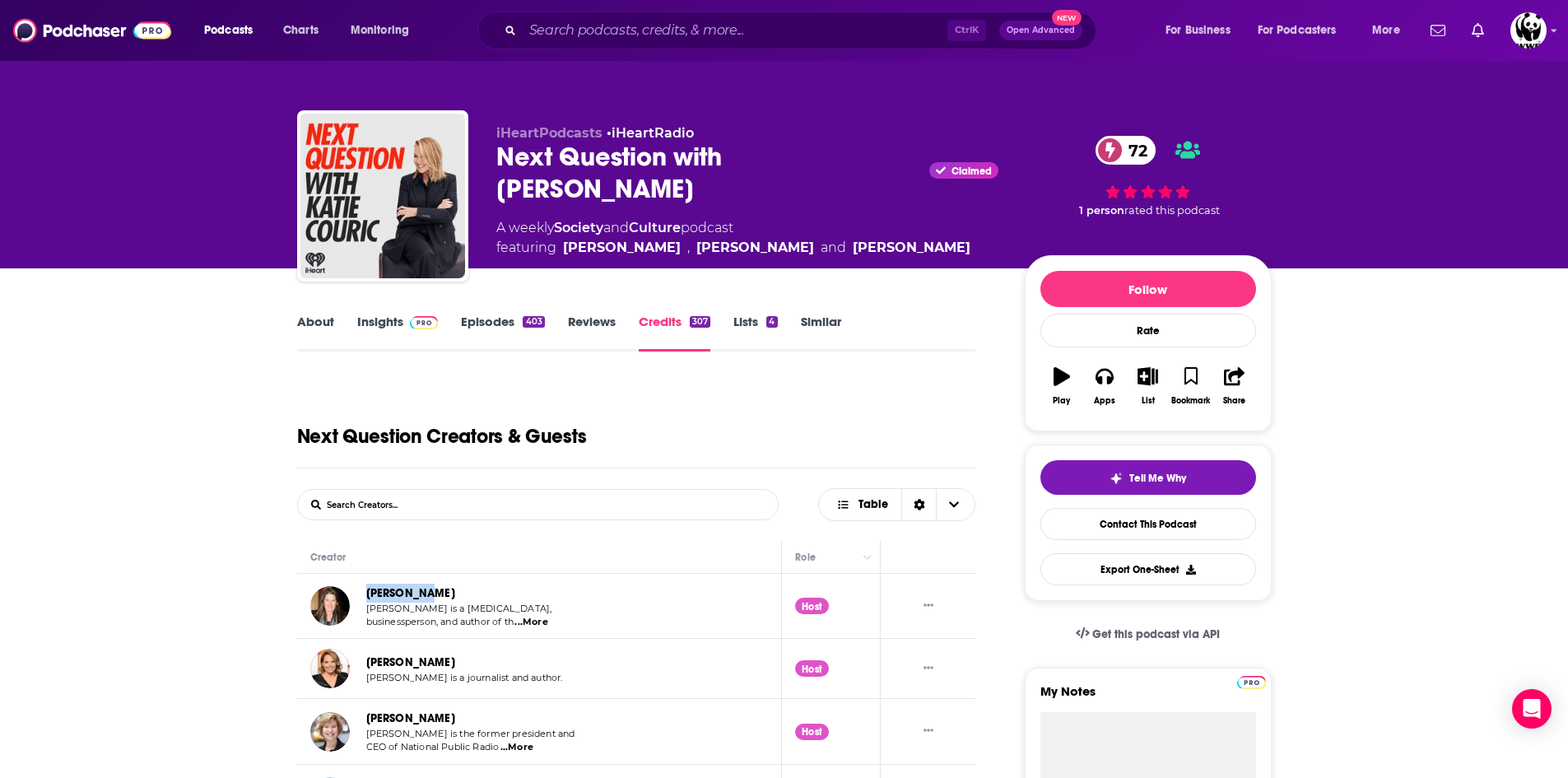
drag, startPoint x: 443, startPoint y: 584, endPoint x: 369, endPoint y: 588, distance: 74.1
click at [369, 588] on td "[PERSON_NAME] [PERSON_NAME] is a [MEDICAL_DATA], businessperson, and author of …" at bounding box center [540, 606] width 486 height 65
copy link "[PERSON_NAME]"
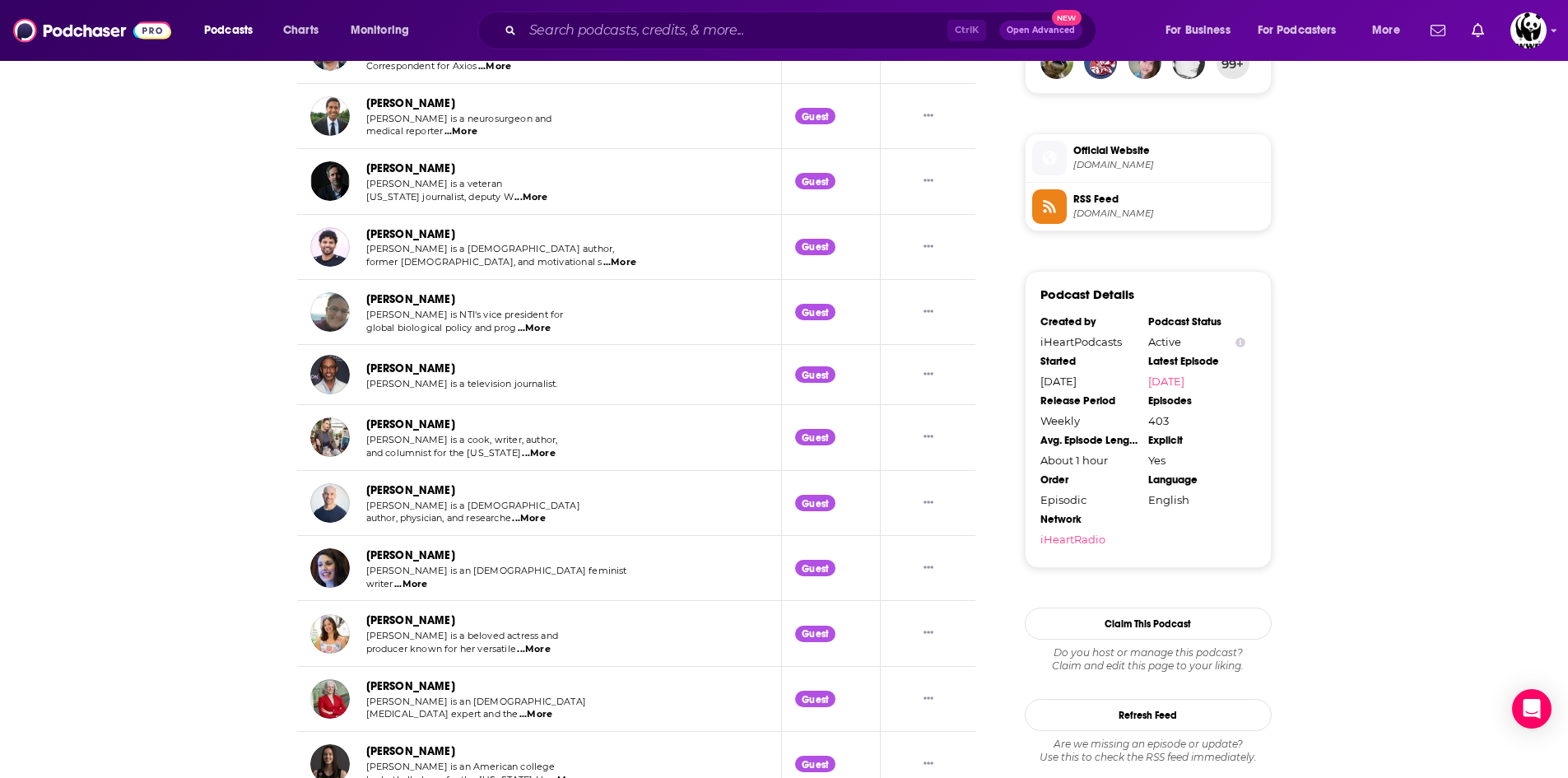
scroll to position [1235, 0]
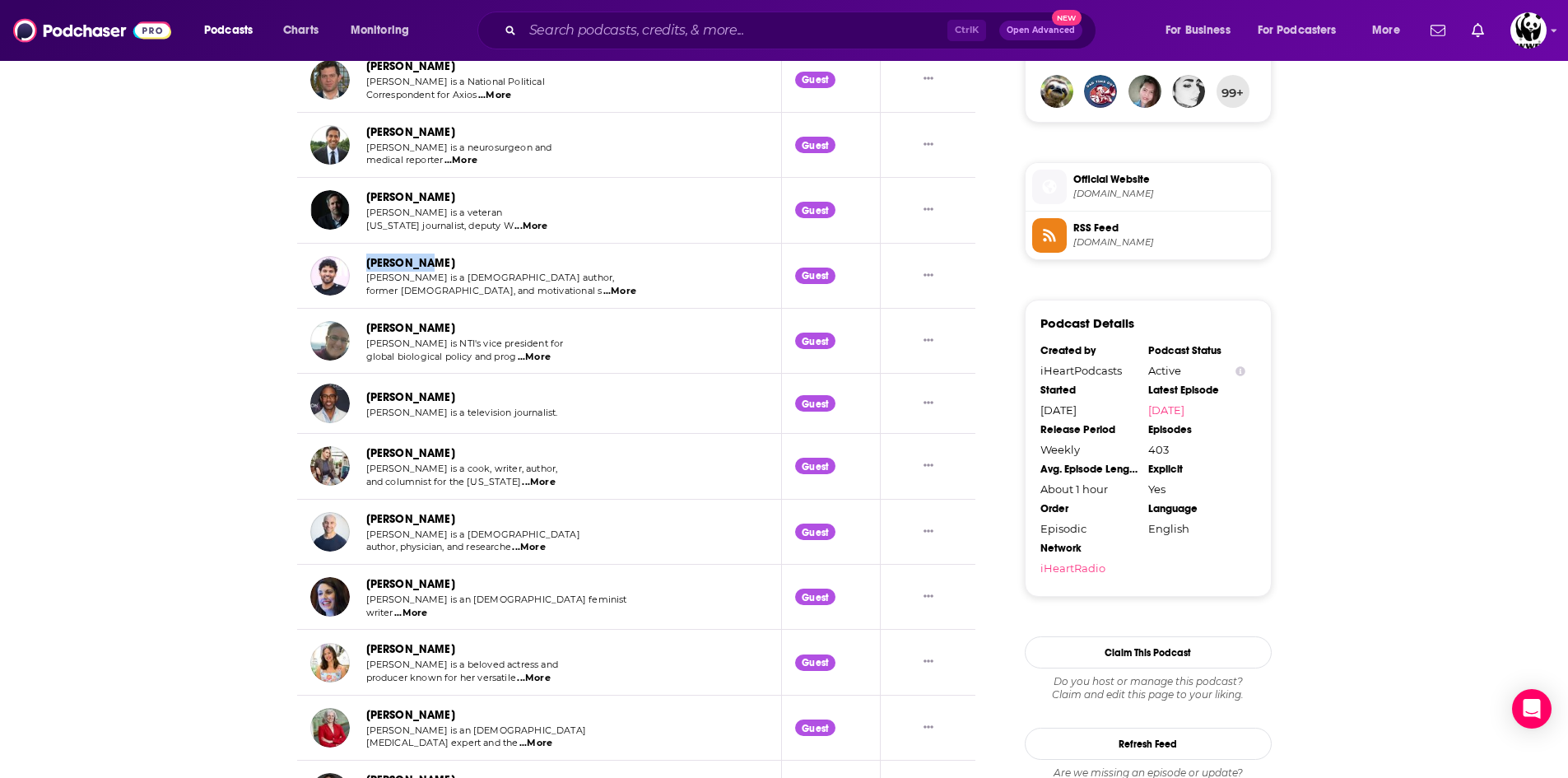
drag, startPoint x: 432, startPoint y: 265, endPoint x: 369, endPoint y: 265, distance: 63.0
click at [369, 265] on div "[PERSON_NAME]" at bounding box center [501, 263] width 271 height 19
copy link "[PERSON_NAME]"
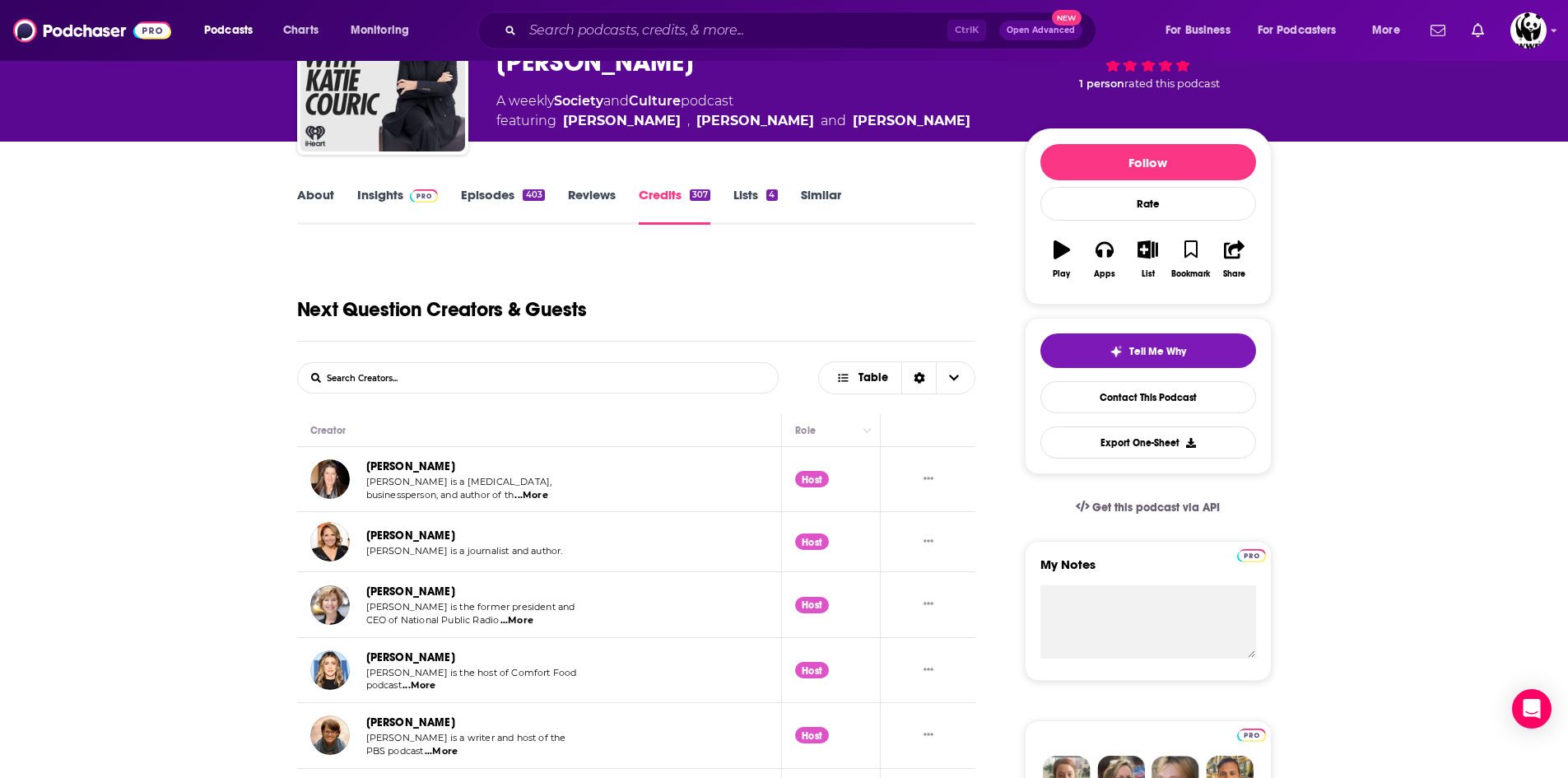
scroll to position [403, 0]
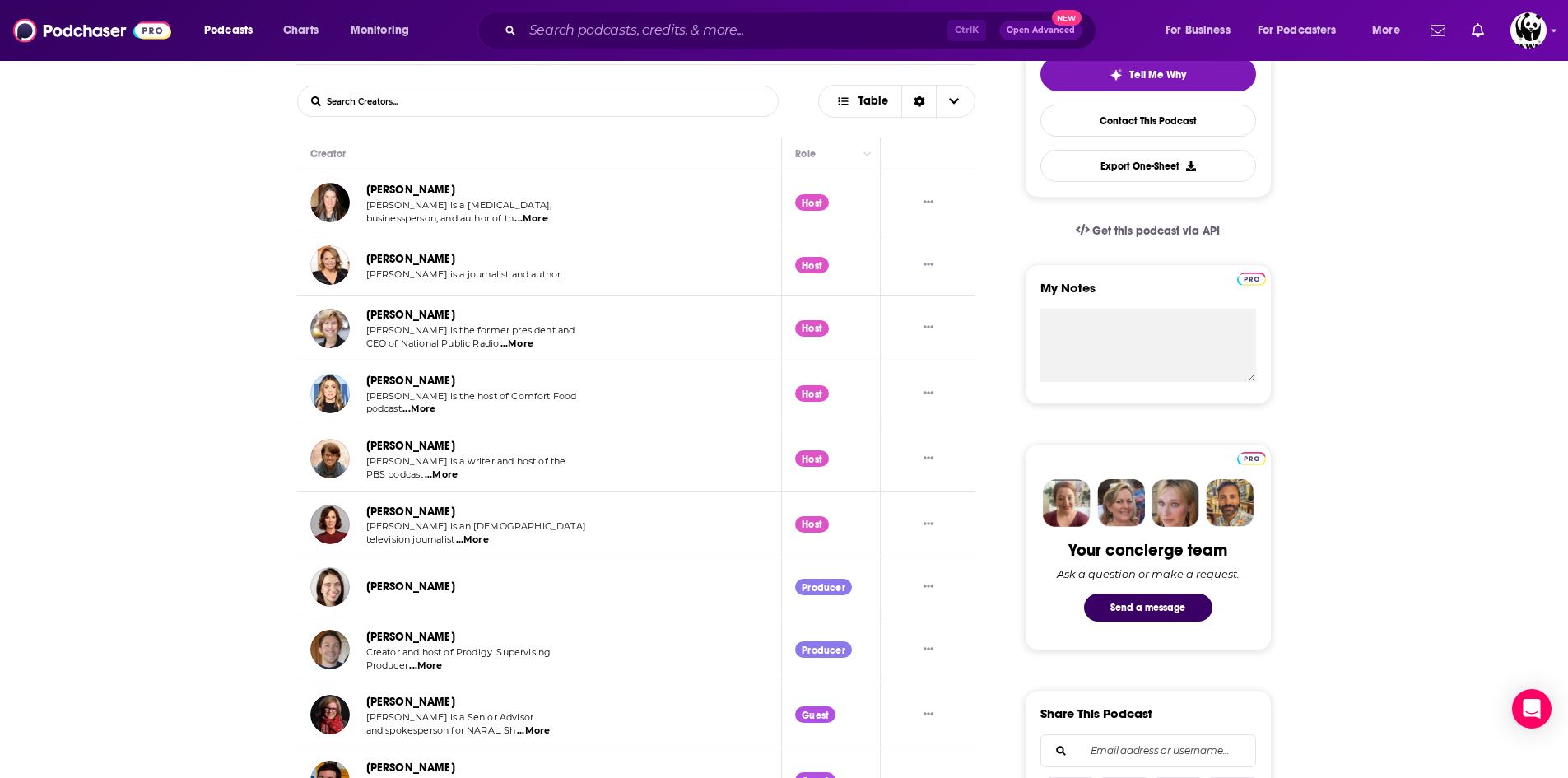
click at [648, 104] on form "List Search Input Search Creators..." at bounding box center [538, 101] width 482 height 31
click at [569, 108] on form "List Search Input Search Creators..." at bounding box center [538, 101] width 482 height 31
click at [554, 91] on form "List Search Input Search Creators..." at bounding box center [538, 101] width 482 height 31
click at [363, 100] on input "List Search Input" at bounding box center [384, 101] width 172 height 29
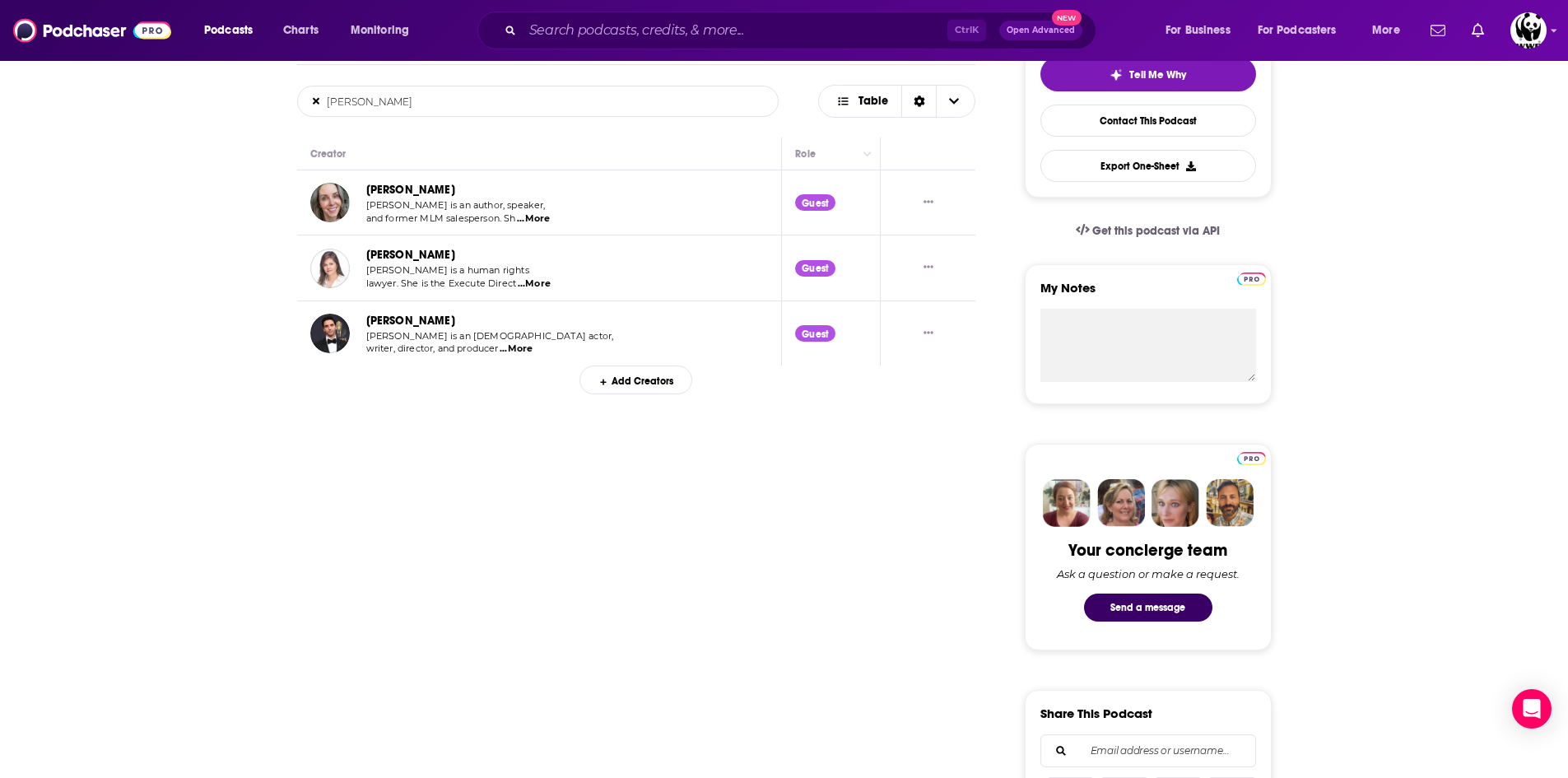
type input "[PERSON_NAME]"
